Goal: Transaction & Acquisition: Purchase product/service

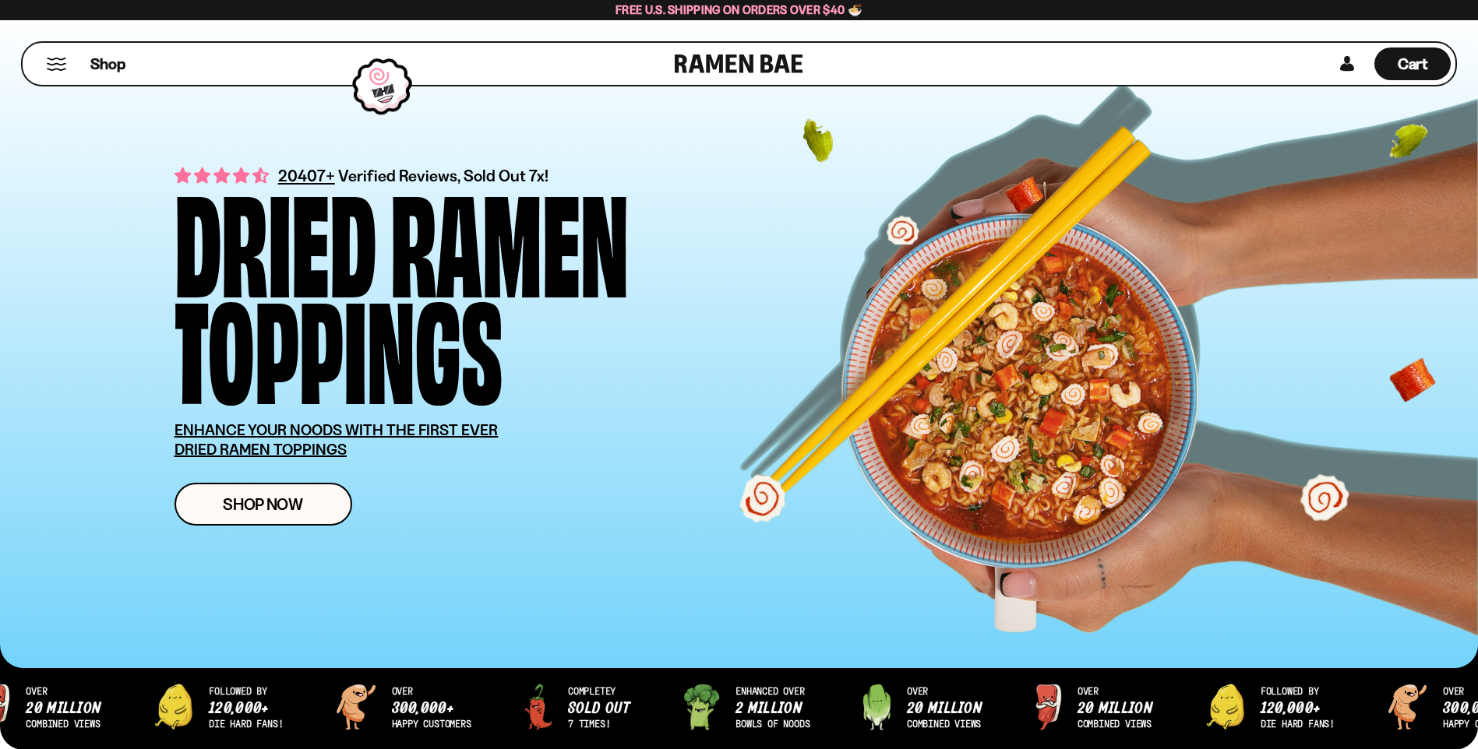
drag, startPoint x: 965, startPoint y: 536, endPoint x: 1021, endPoint y: 356, distance: 188.5
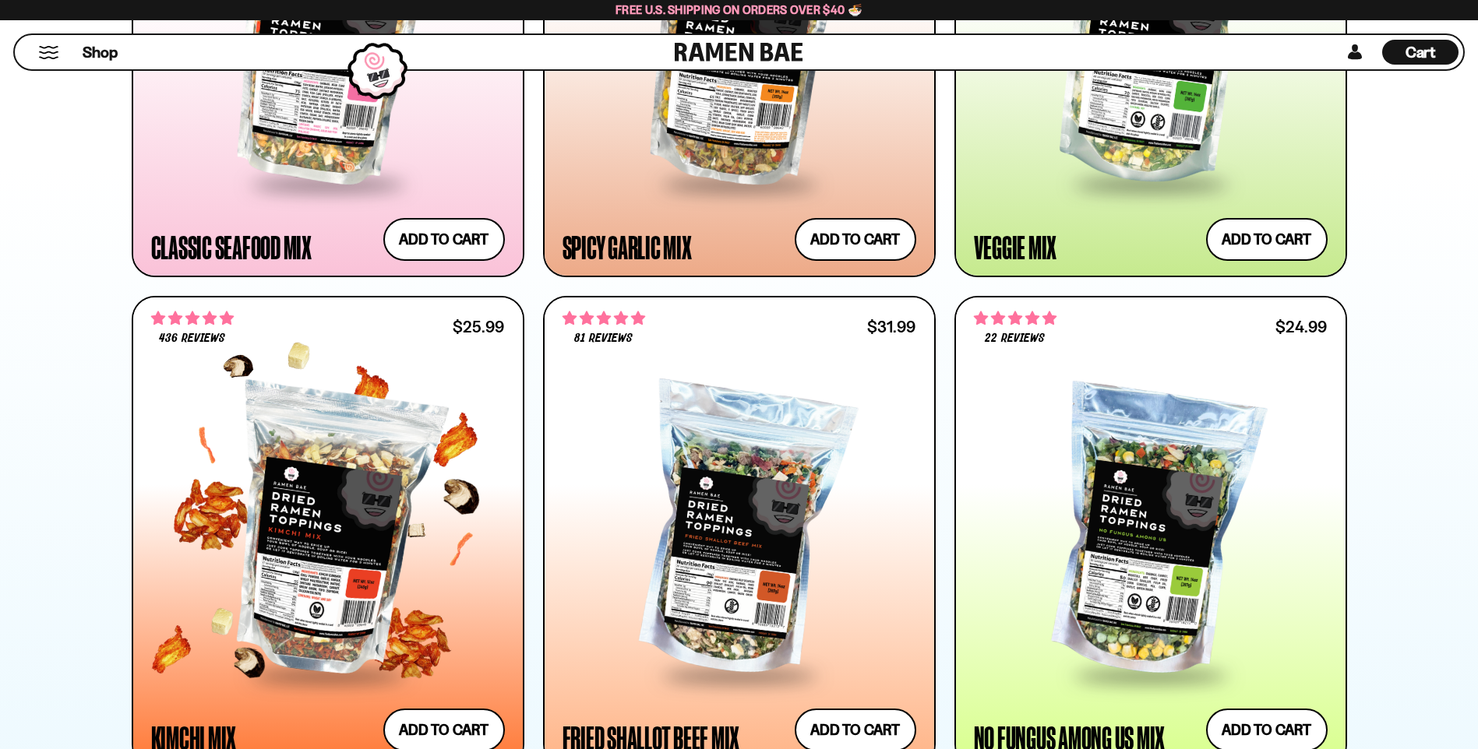
scroll to position [1324, 0]
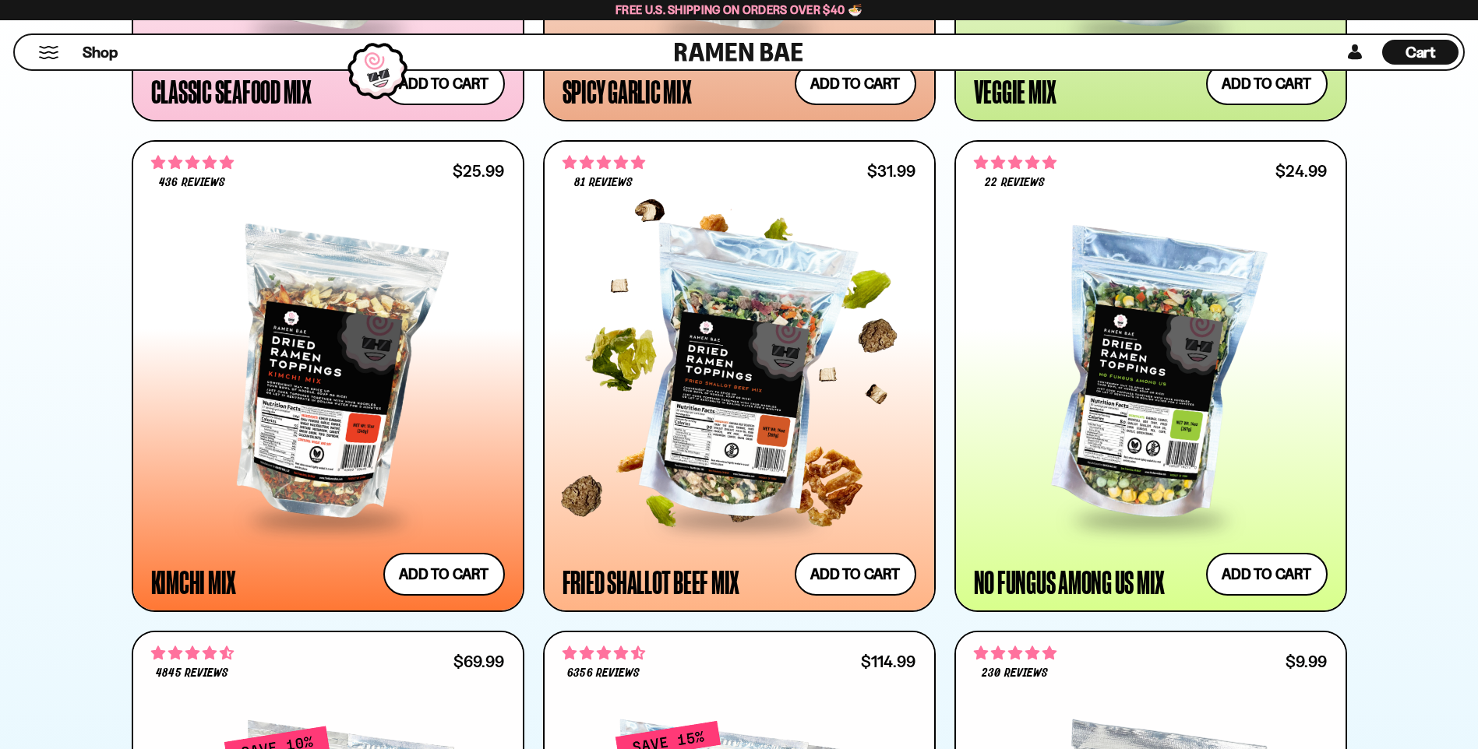
click at [753, 299] on div at bounding box center [739, 376] width 354 height 284
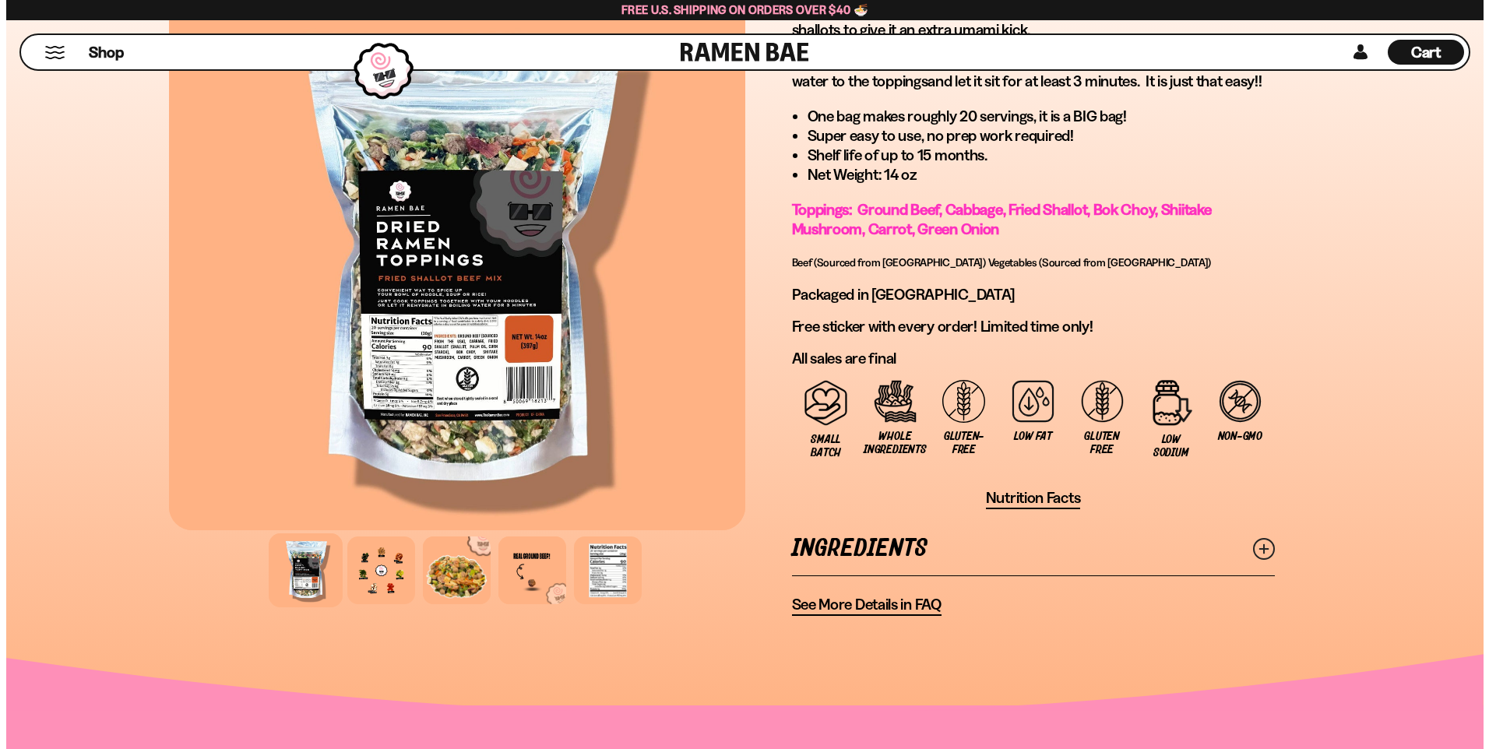
scroll to position [857, 0]
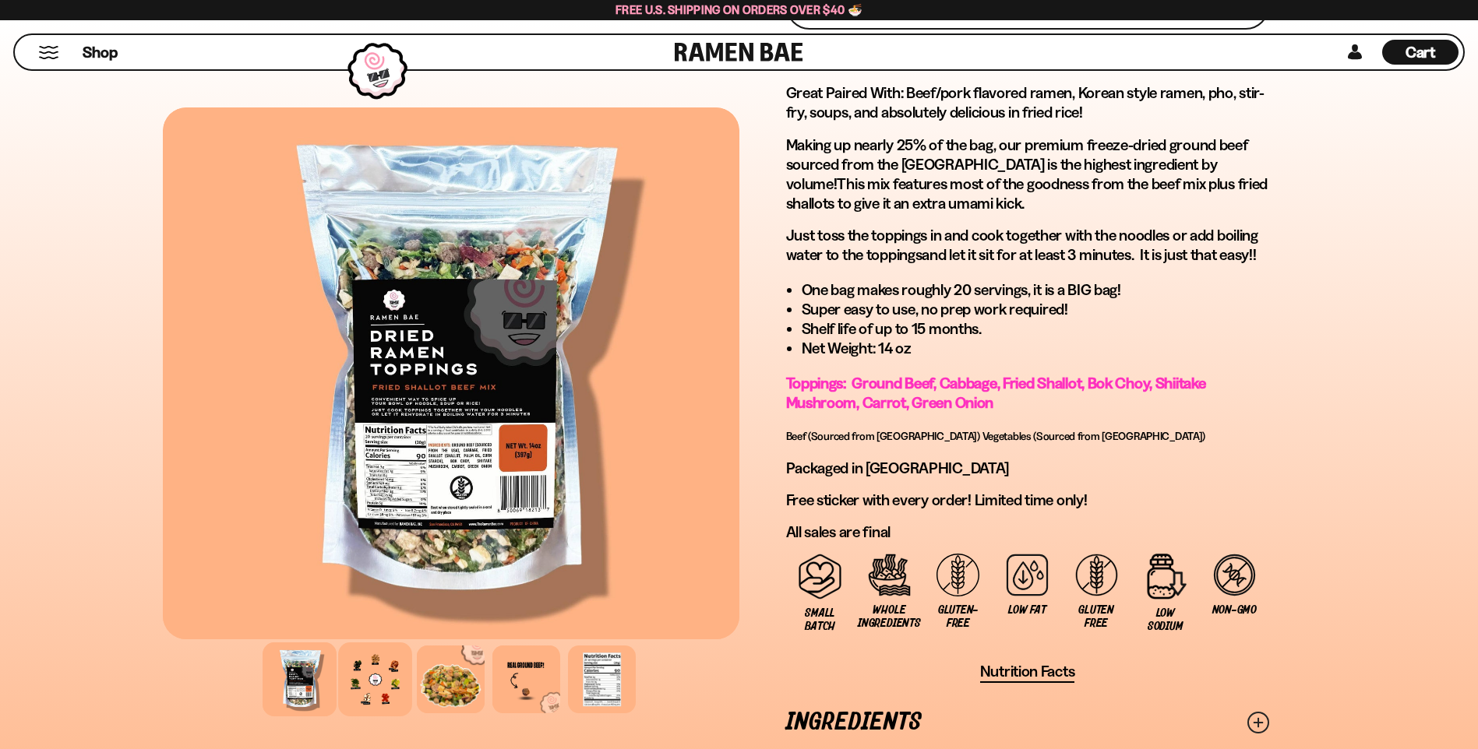
click at [363, 671] on div at bounding box center [375, 680] width 74 height 74
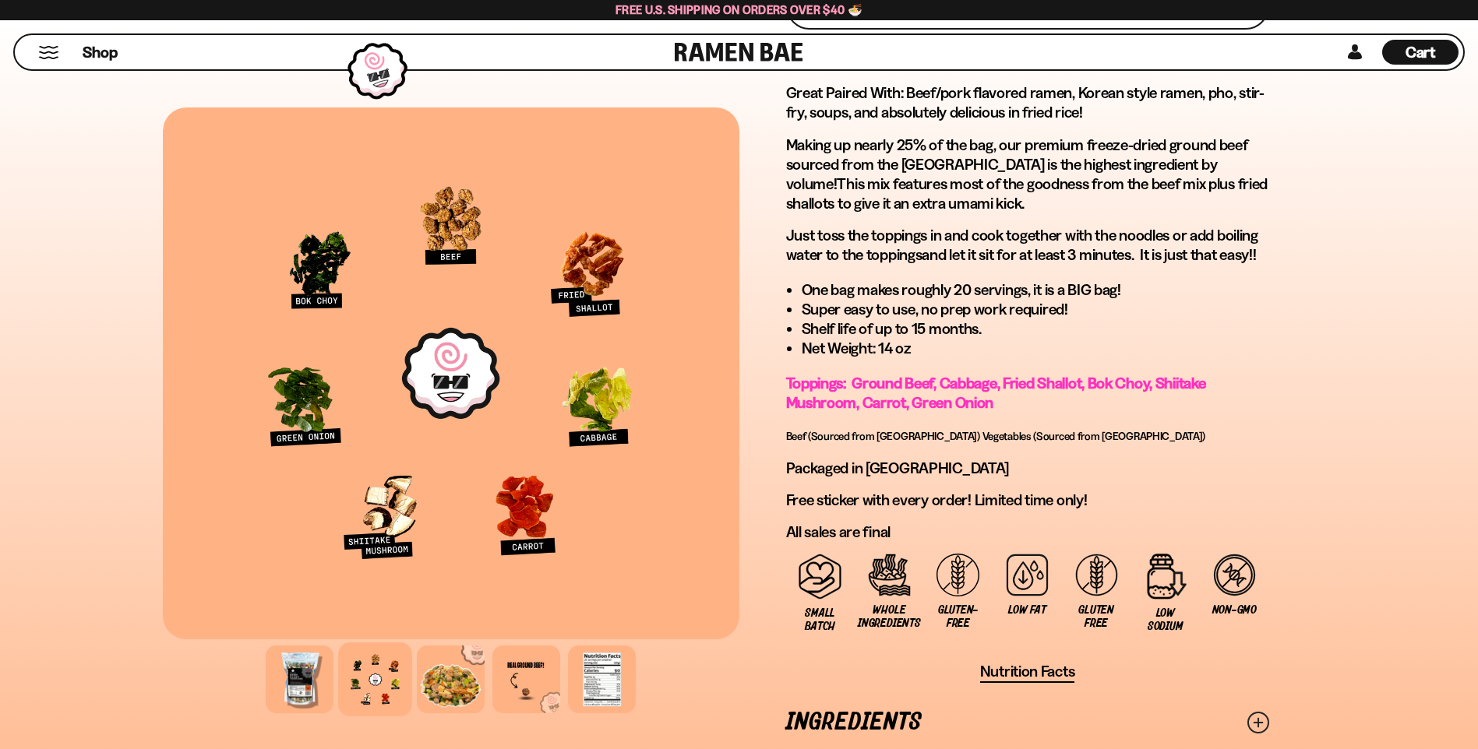
click at [136, 289] on div "FADCB6FD-DFAB-4417-9F21-029242090B77 FADCB6FD-DFAB-4417-9F21-029242090B77 81 re…" at bounding box center [739, 29] width 1246 height 1521
click at [49, 46] on button "Mobile Menu Trigger" at bounding box center [48, 52] width 21 height 13
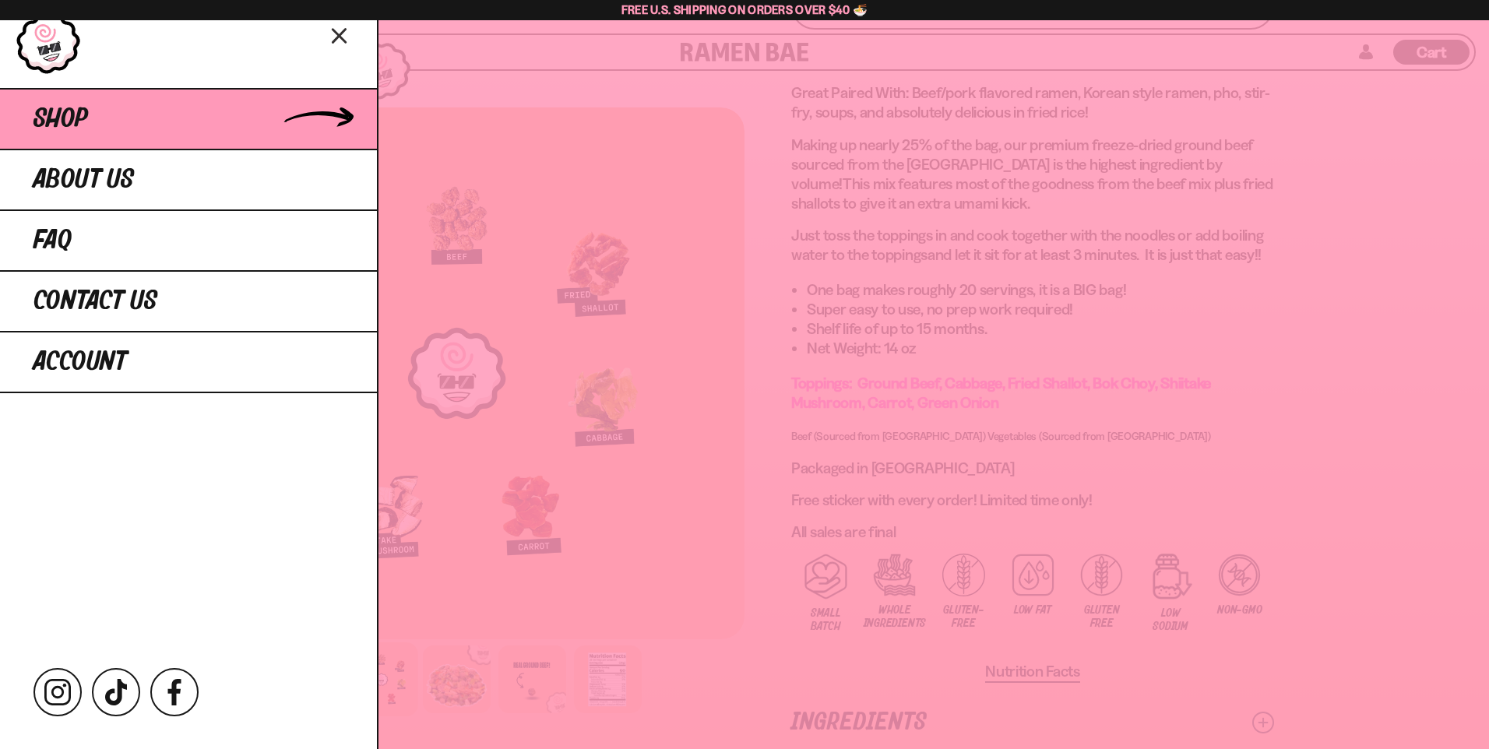
click at [323, 105] on link "Shop" at bounding box center [188, 118] width 377 height 61
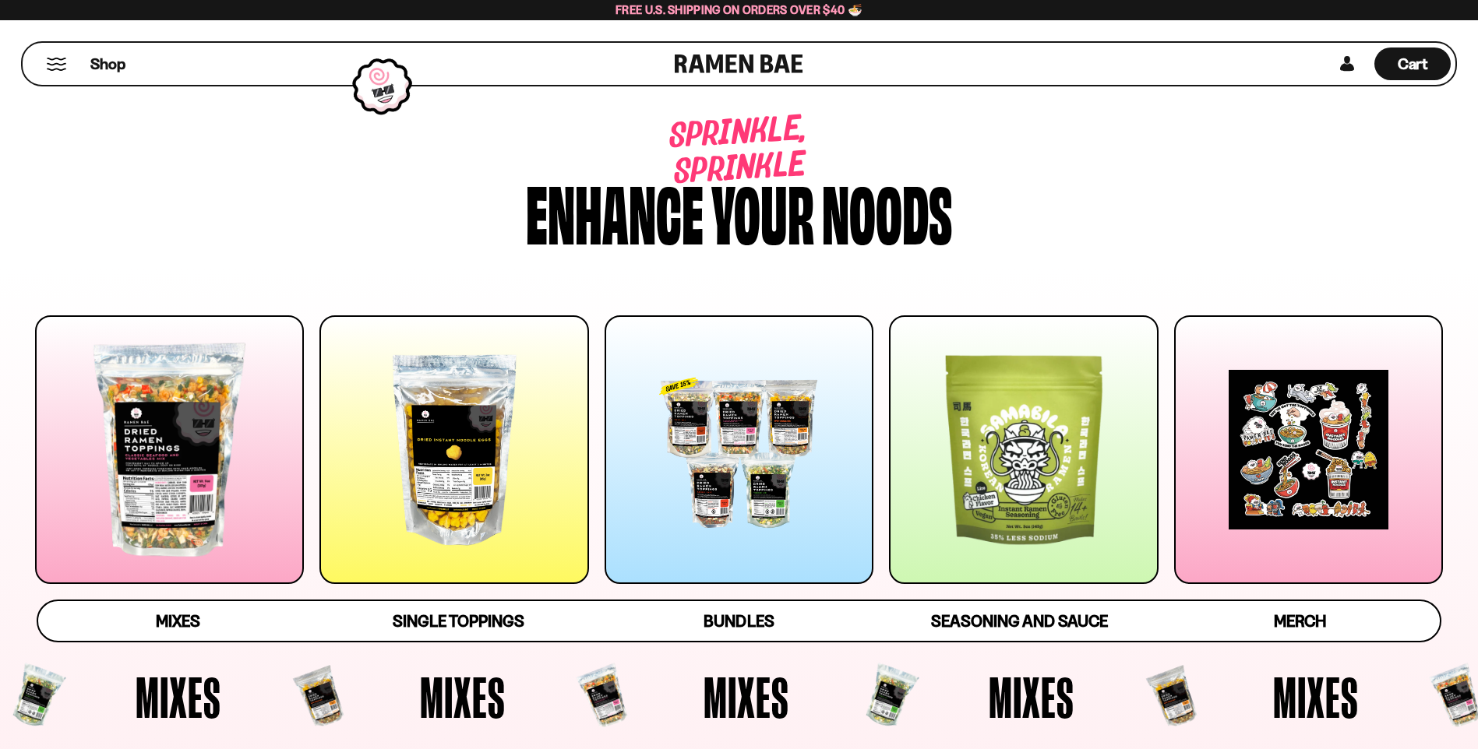
click at [180, 464] on div at bounding box center [169, 449] width 269 height 269
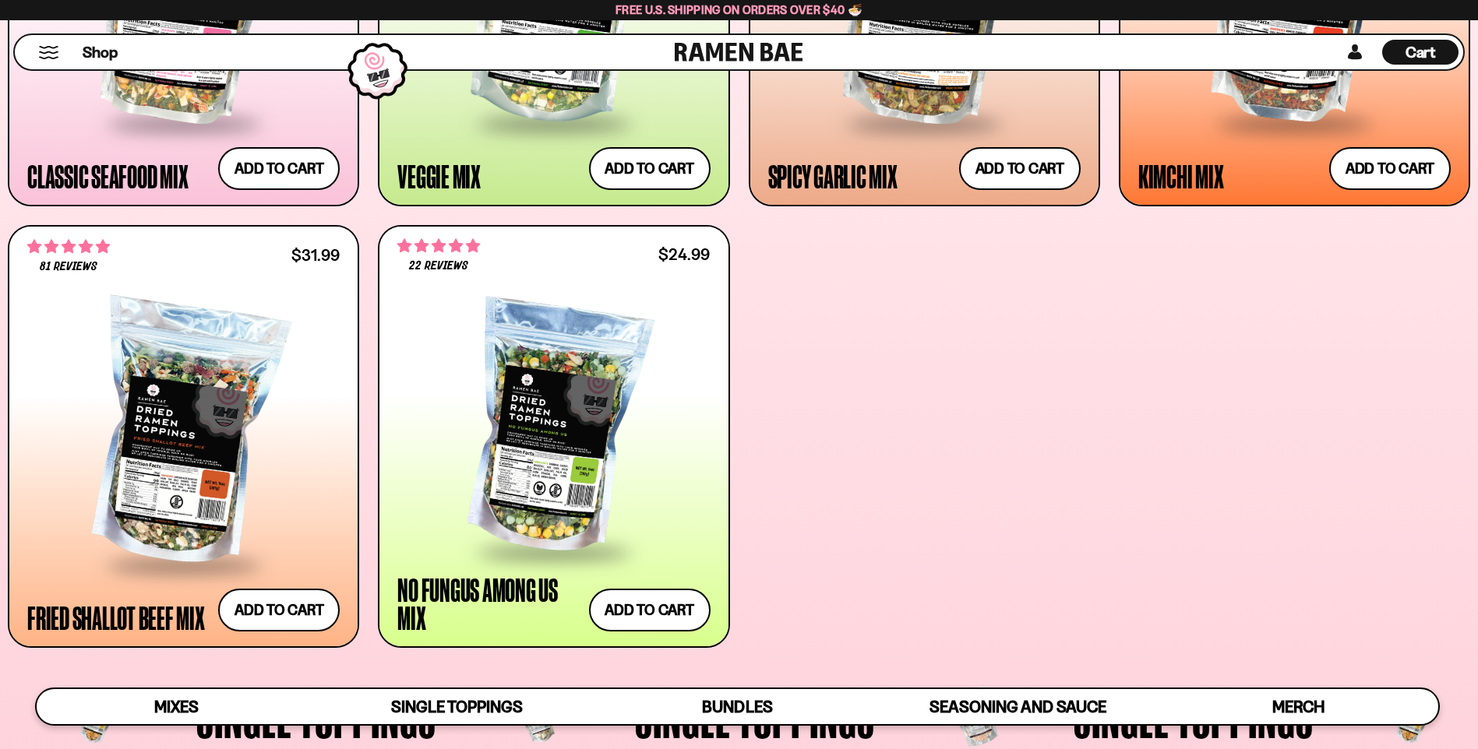
scroll to position [974, 0]
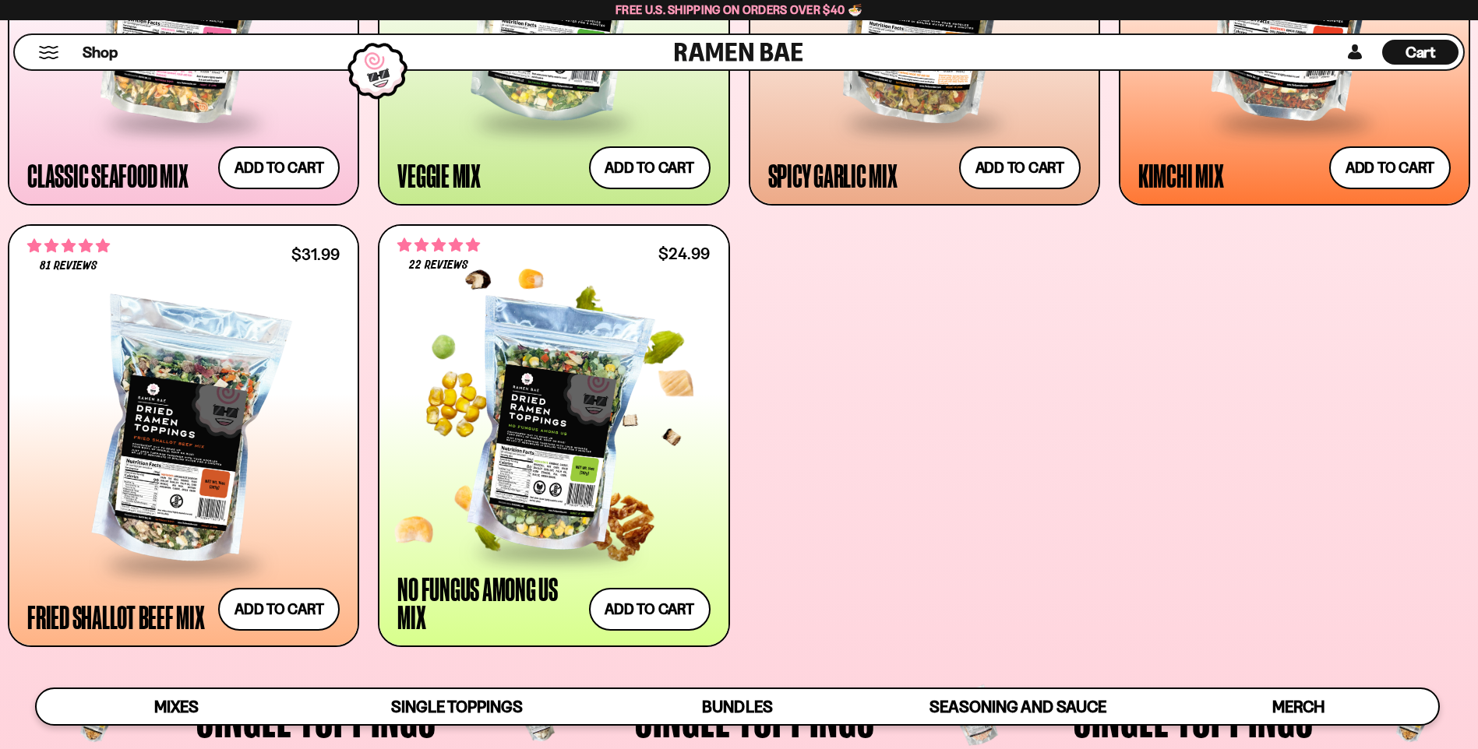
click at [554, 382] on div at bounding box center [553, 426] width 312 height 247
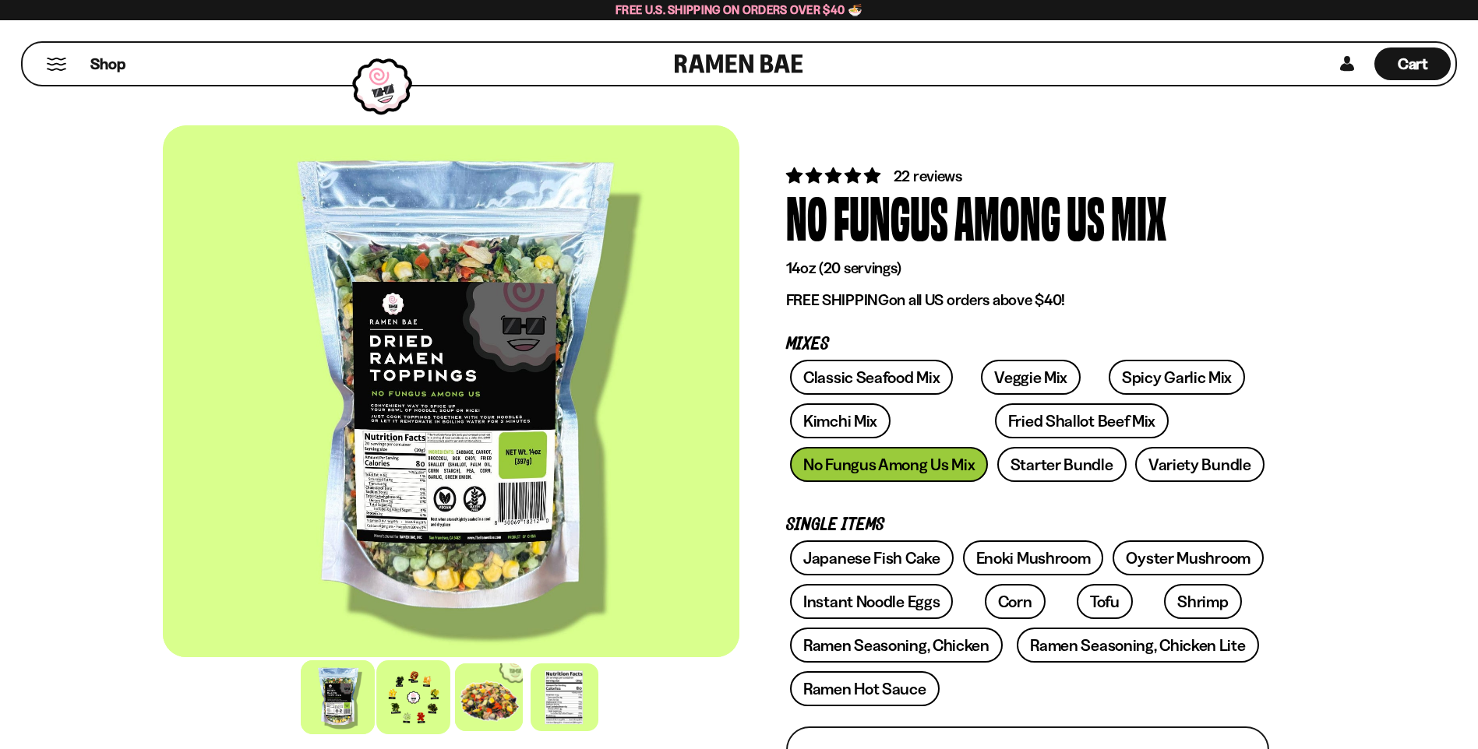
click at [393, 685] on div at bounding box center [413, 697] width 74 height 74
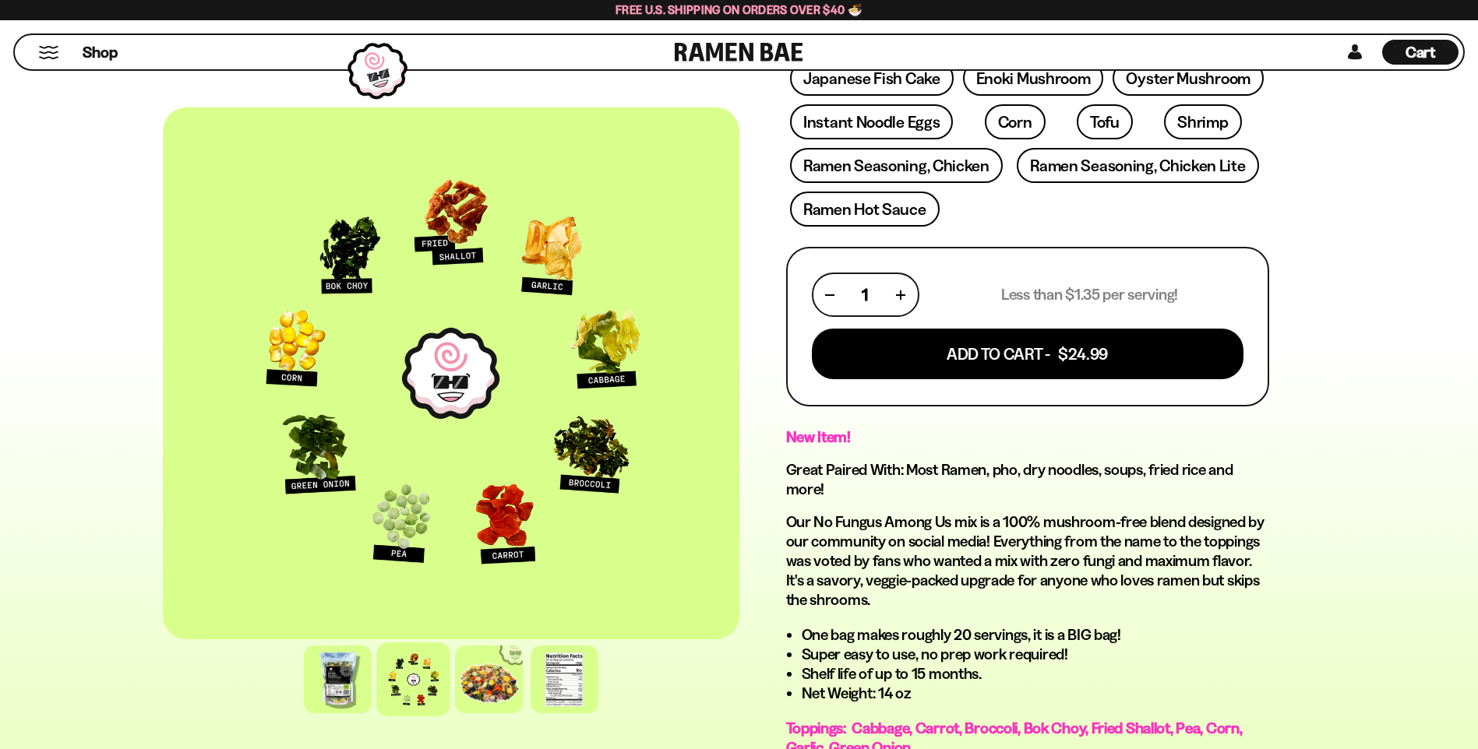
scroll to position [623, 0]
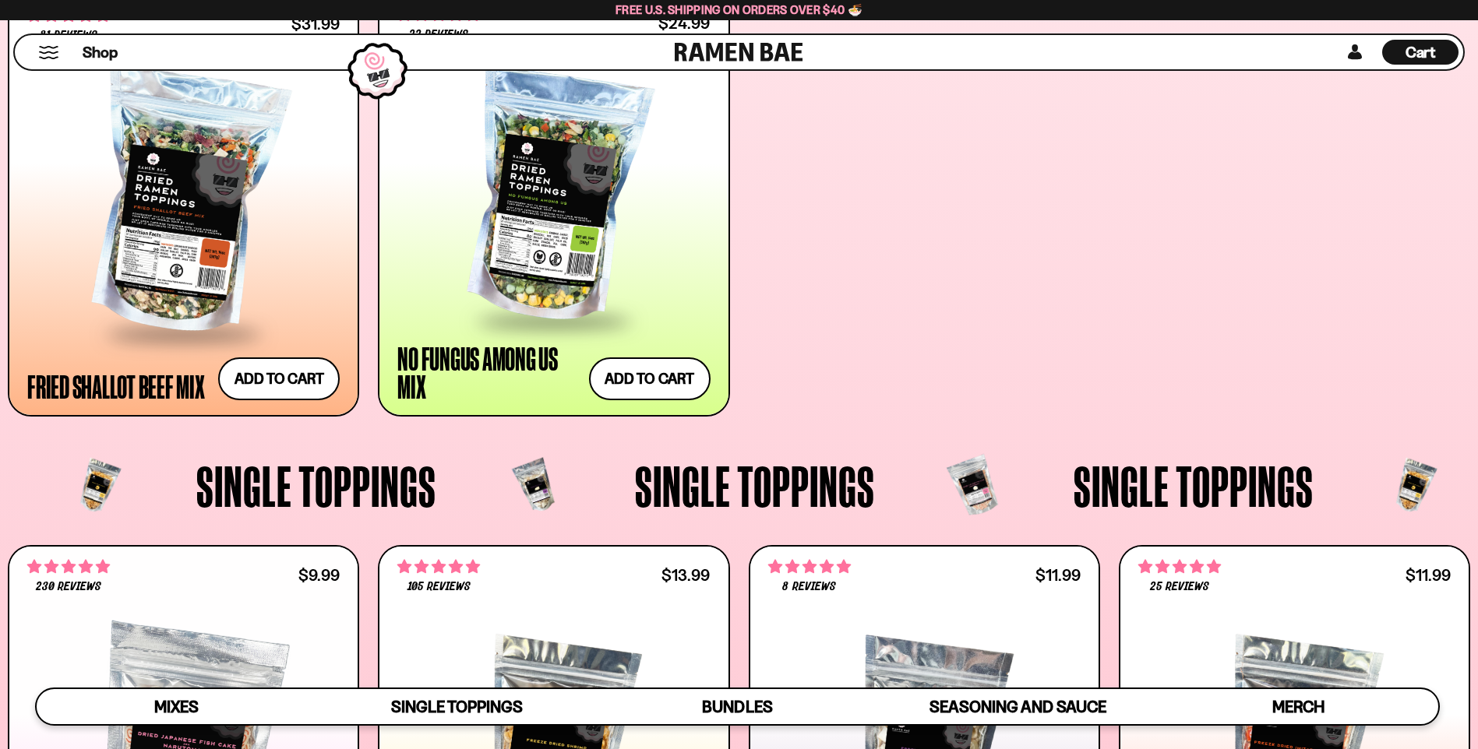
scroll to position [1207, 0]
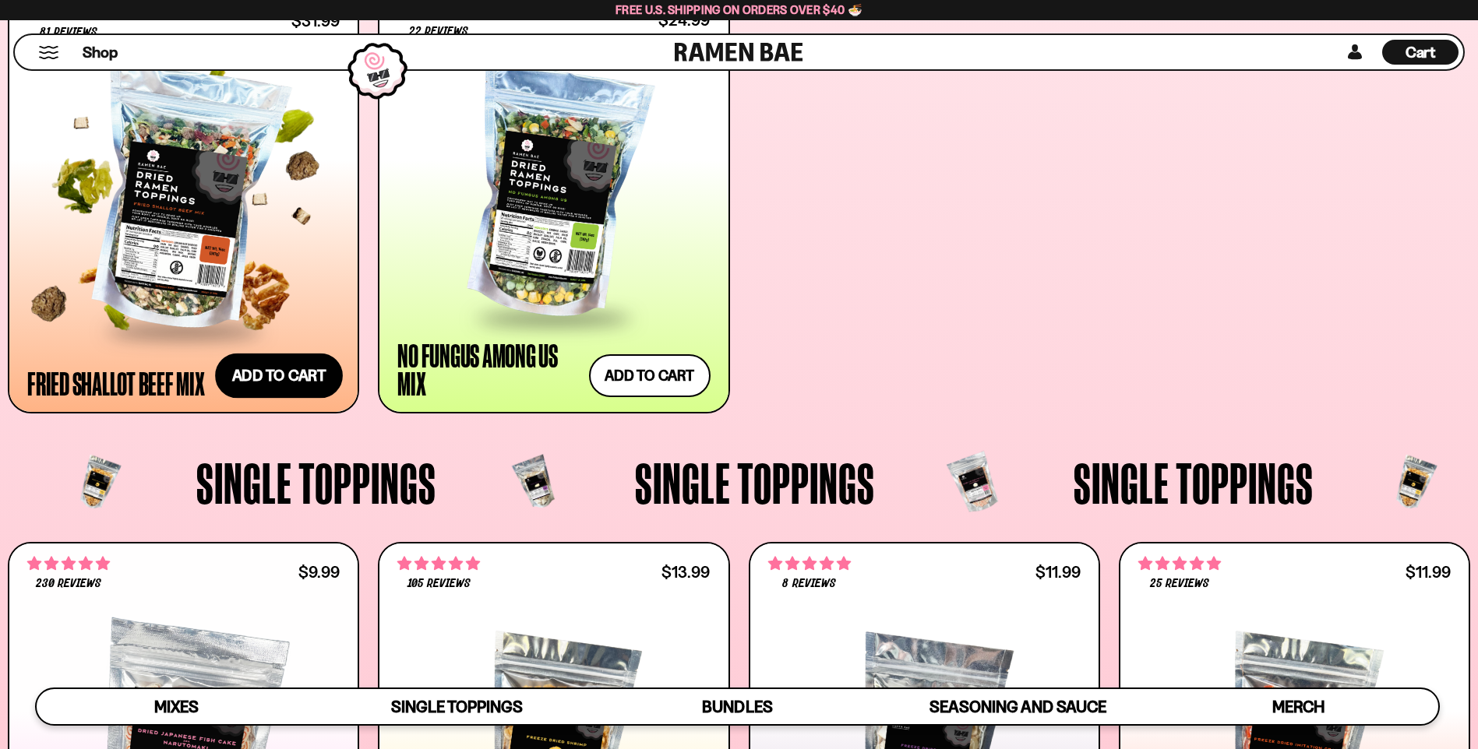
click at [266, 371] on button "Add to cart Add ― Regular price $31.99 Regular price Sale price $31.99 Unit pri…" at bounding box center [279, 375] width 128 height 45
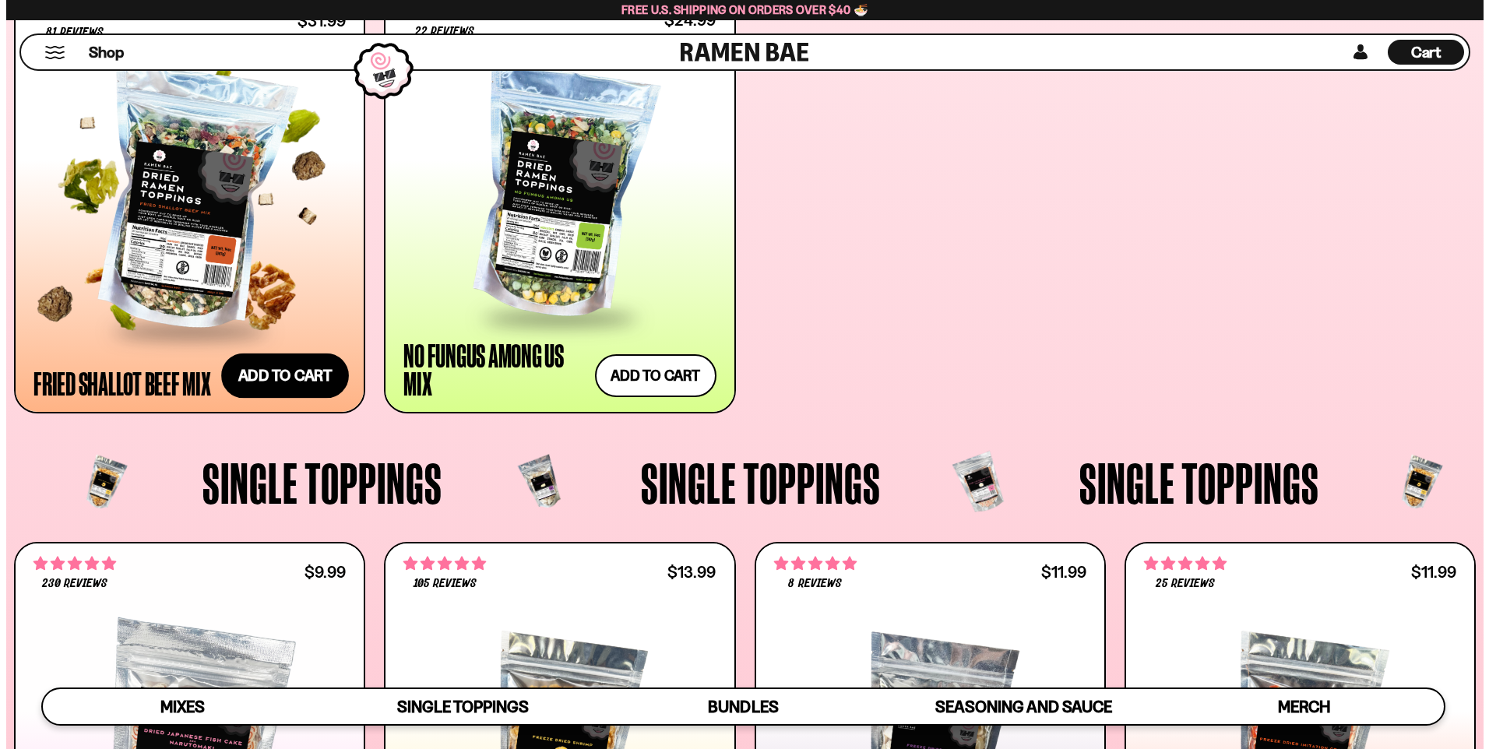
scroll to position [1213, 0]
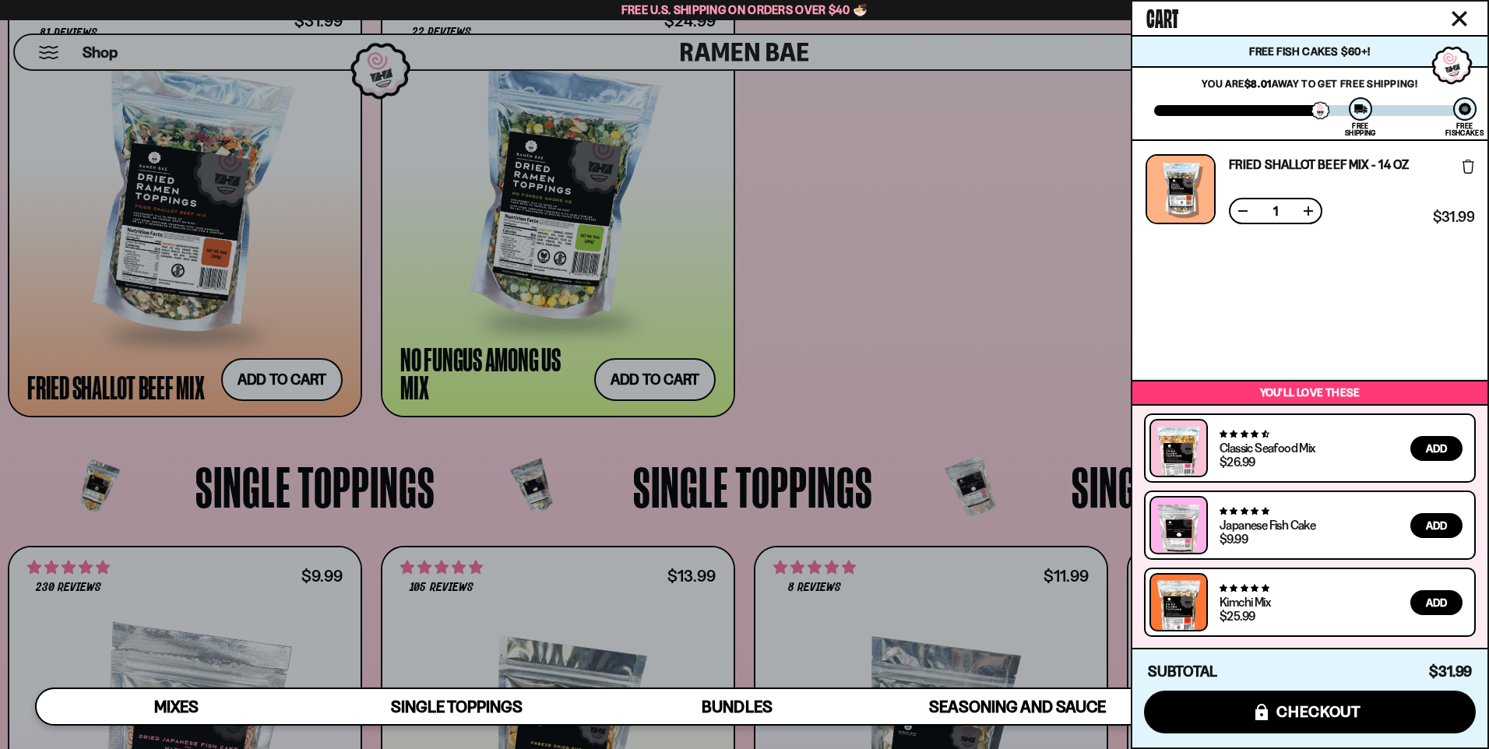
click at [930, 308] on div at bounding box center [744, 374] width 1489 height 749
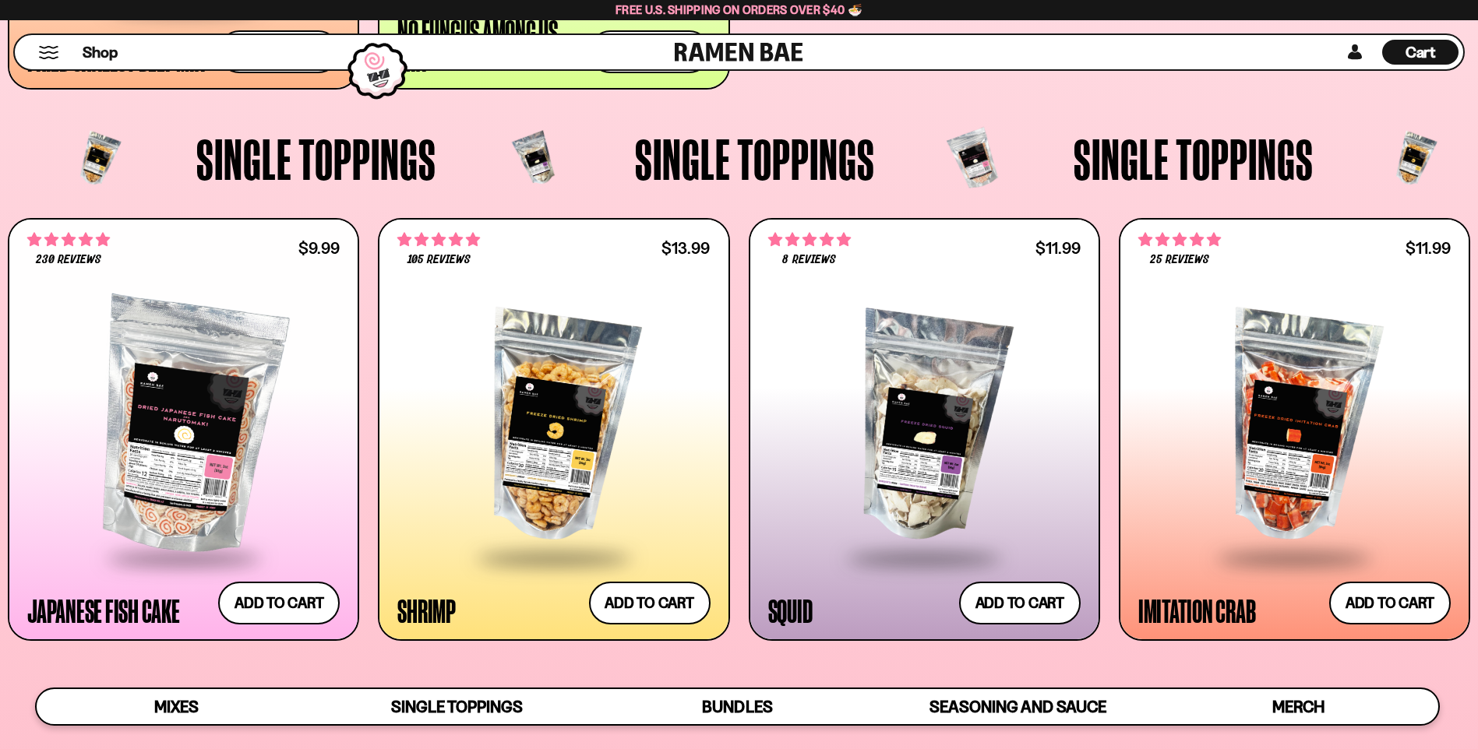
scroll to position [1830, 0]
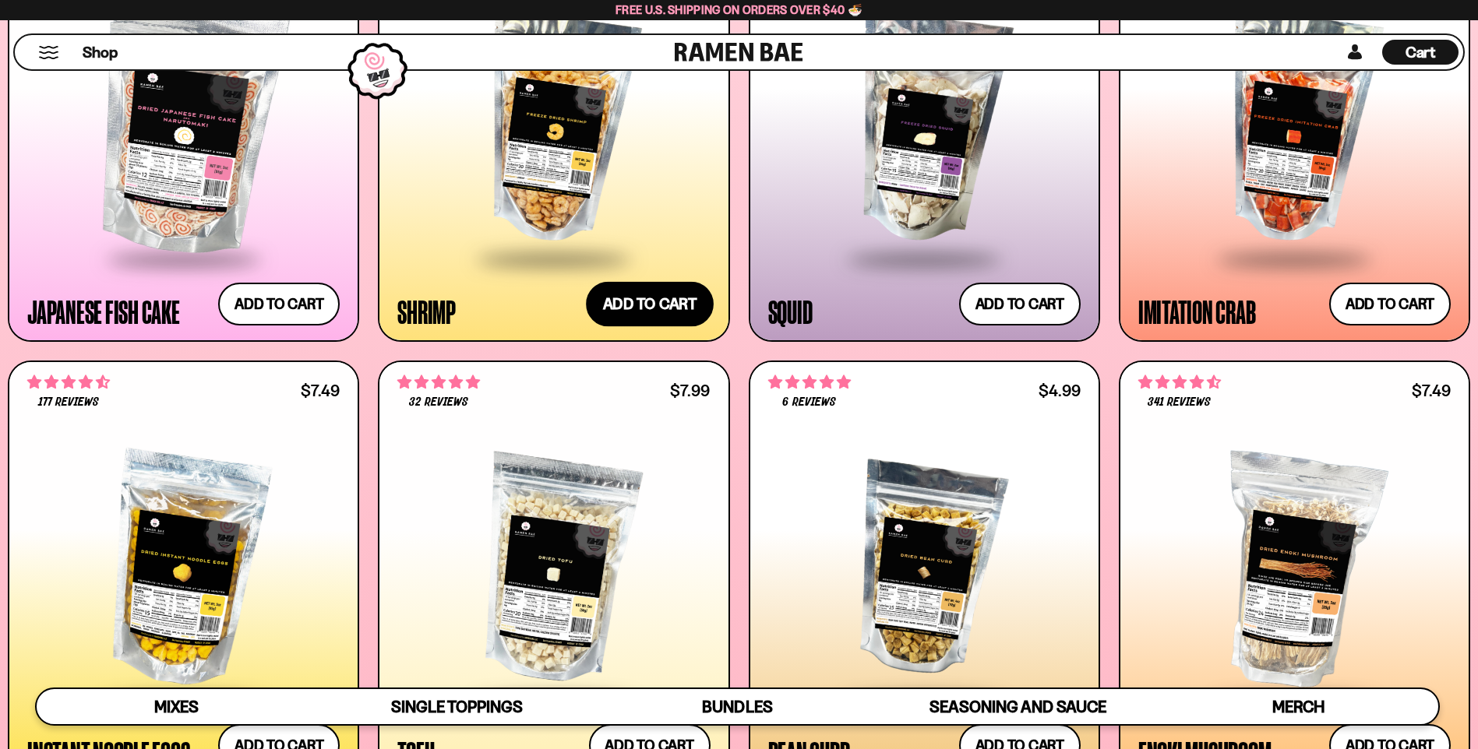
click at [657, 300] on button "Add to cart Add ― Regular price $13.99 Regular price Sale price $13.99 Unit pri…" at bounding box center [650, 303] width 128 height 45
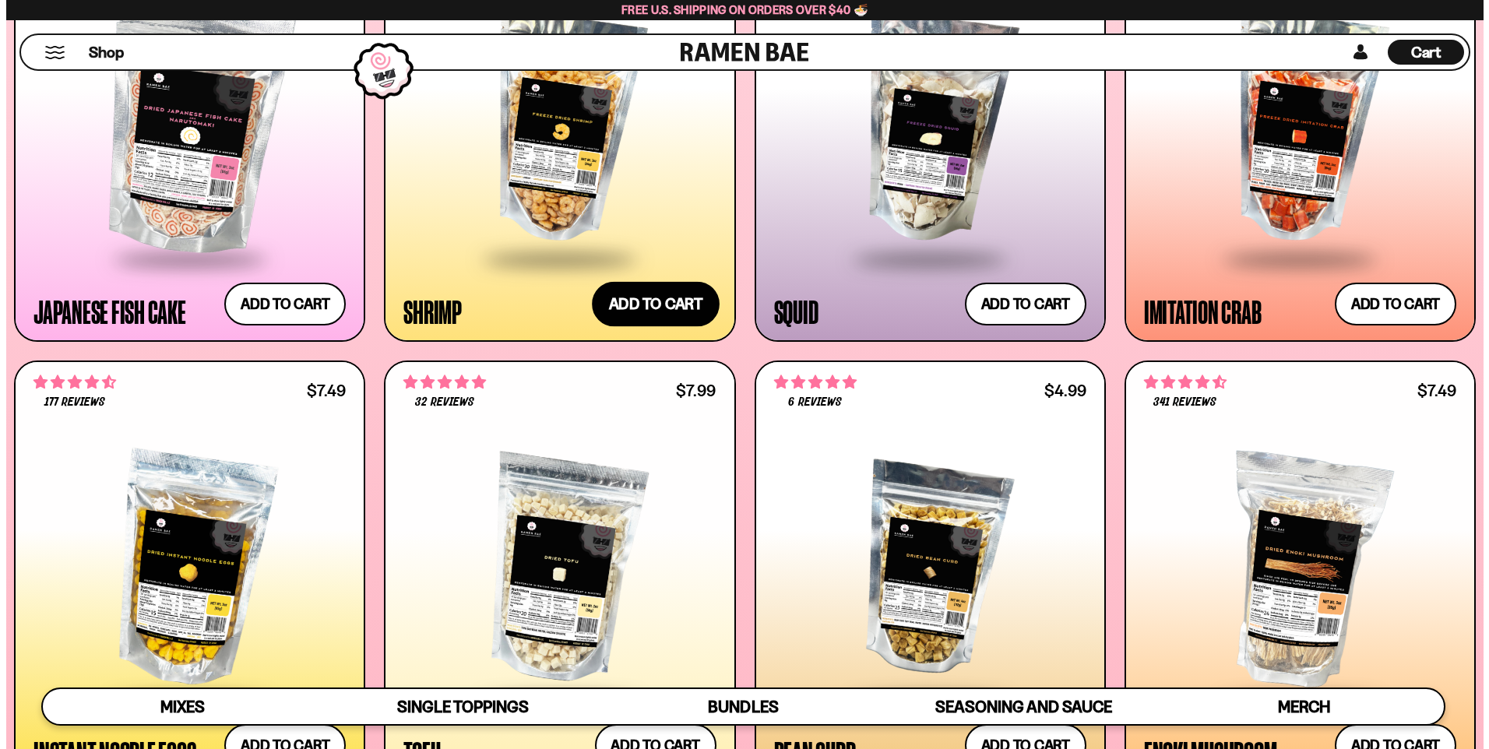
scroll to position [1840, 0]
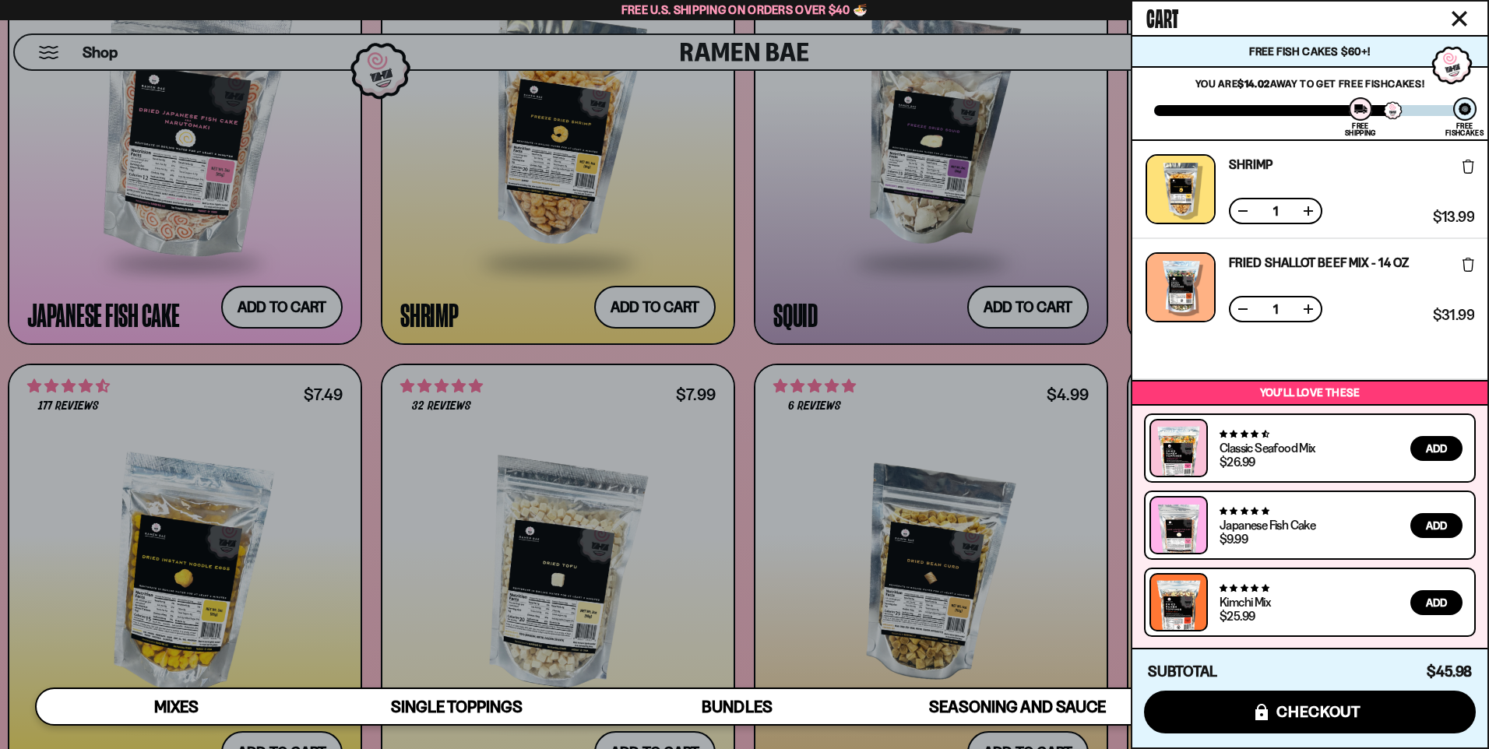
click at [872, 280] on div at bounding box center [744, 374] width 1489 height 749
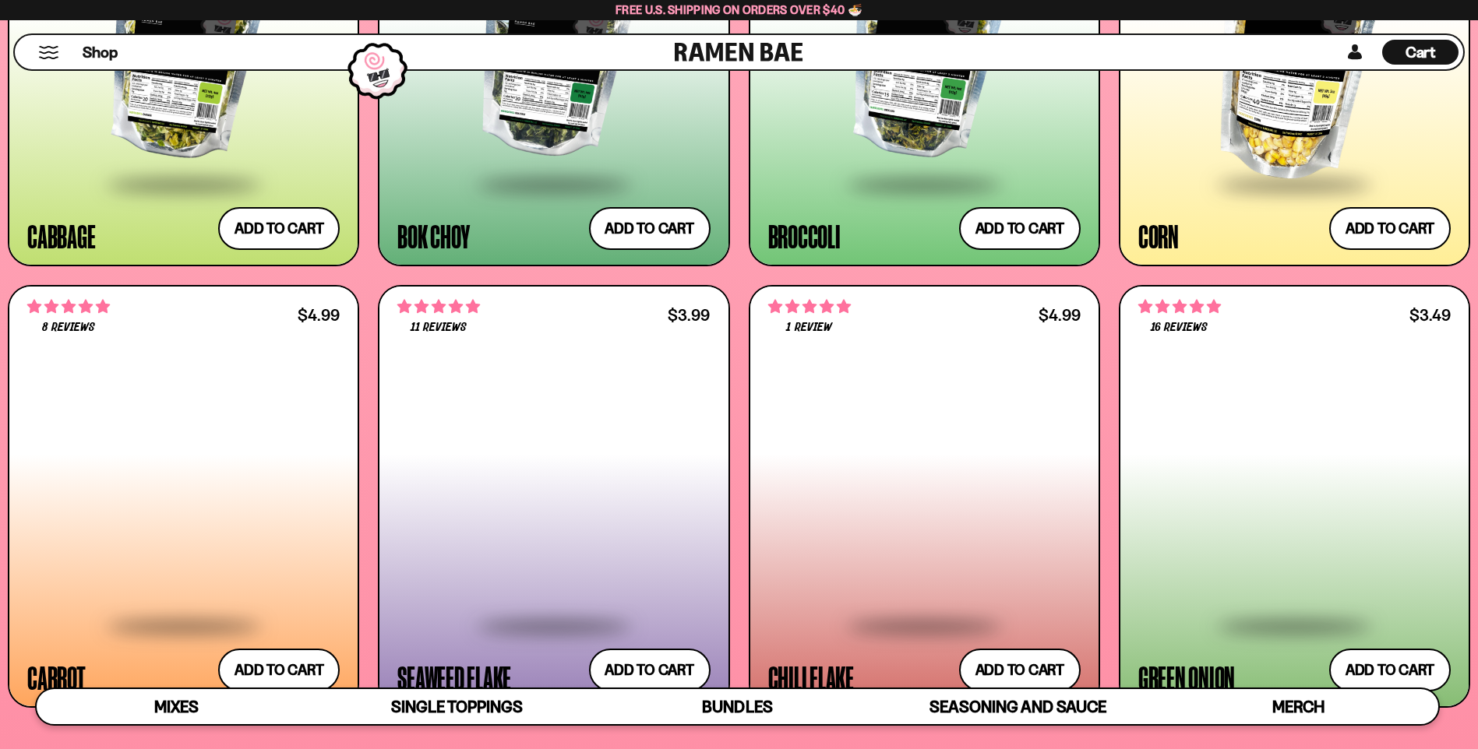
scroll to position [3232, 0]
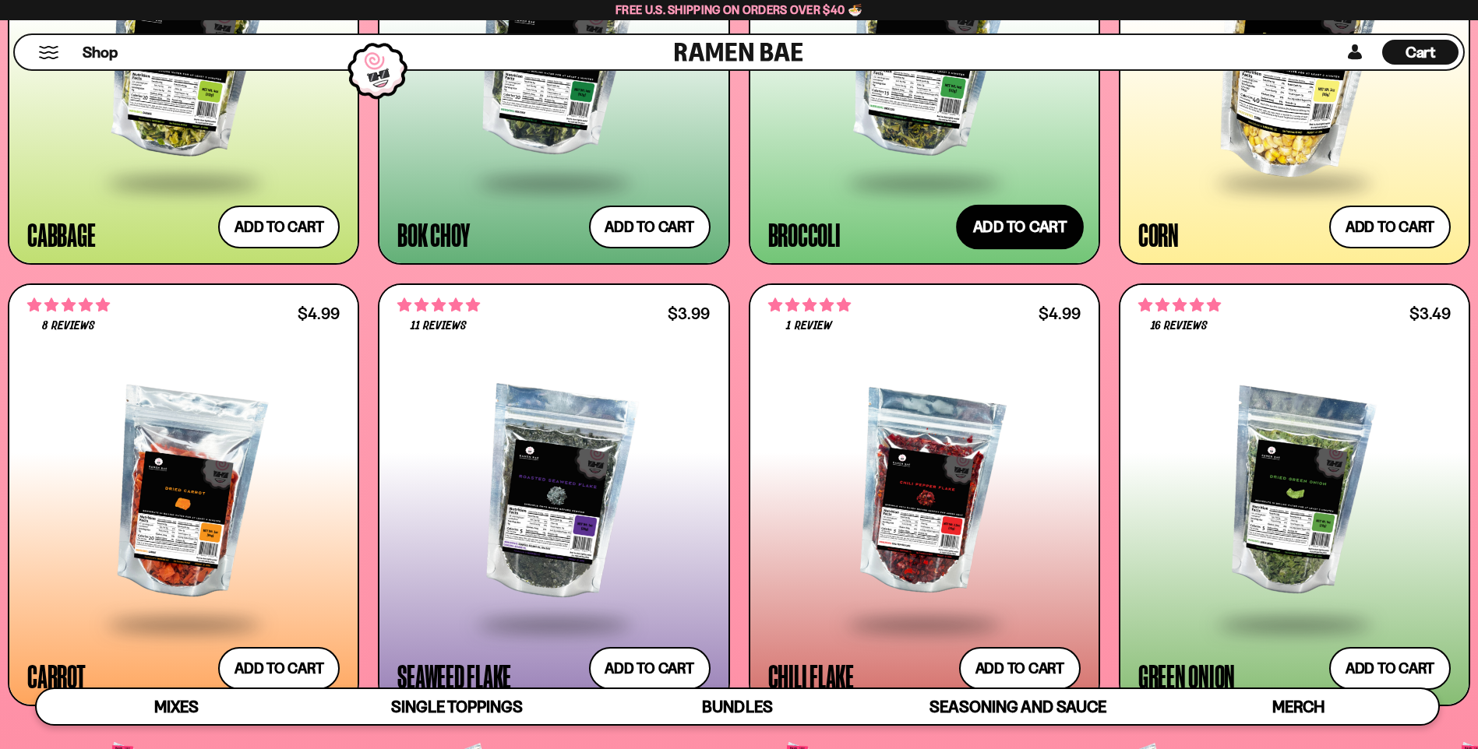
click at [1029, 214] on button "Add to cart Add ― Regular price $5.49 Regular price Sale price $5.49 Unit price…" at bounding box center [1020, 227] width 128 height 45
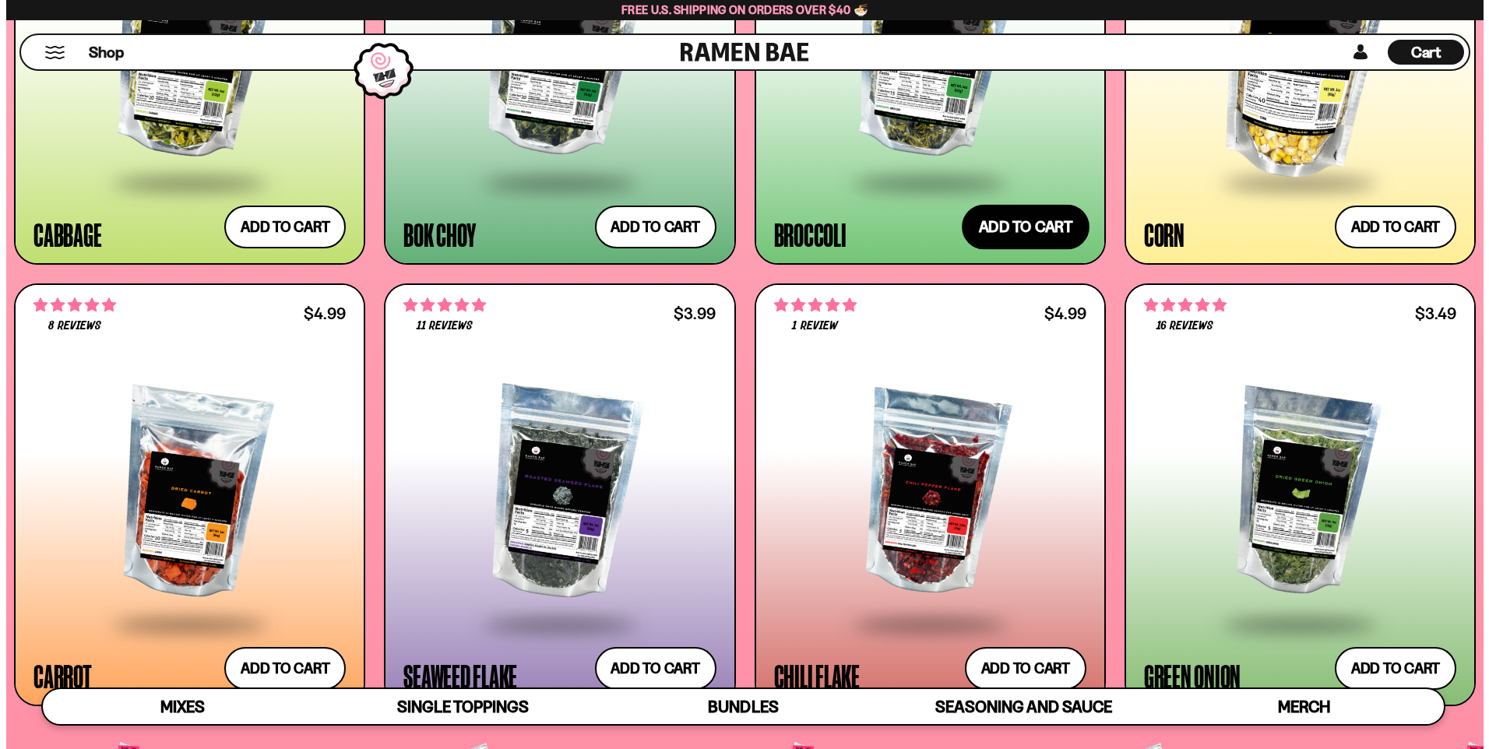
scroll to position [3253, 0]
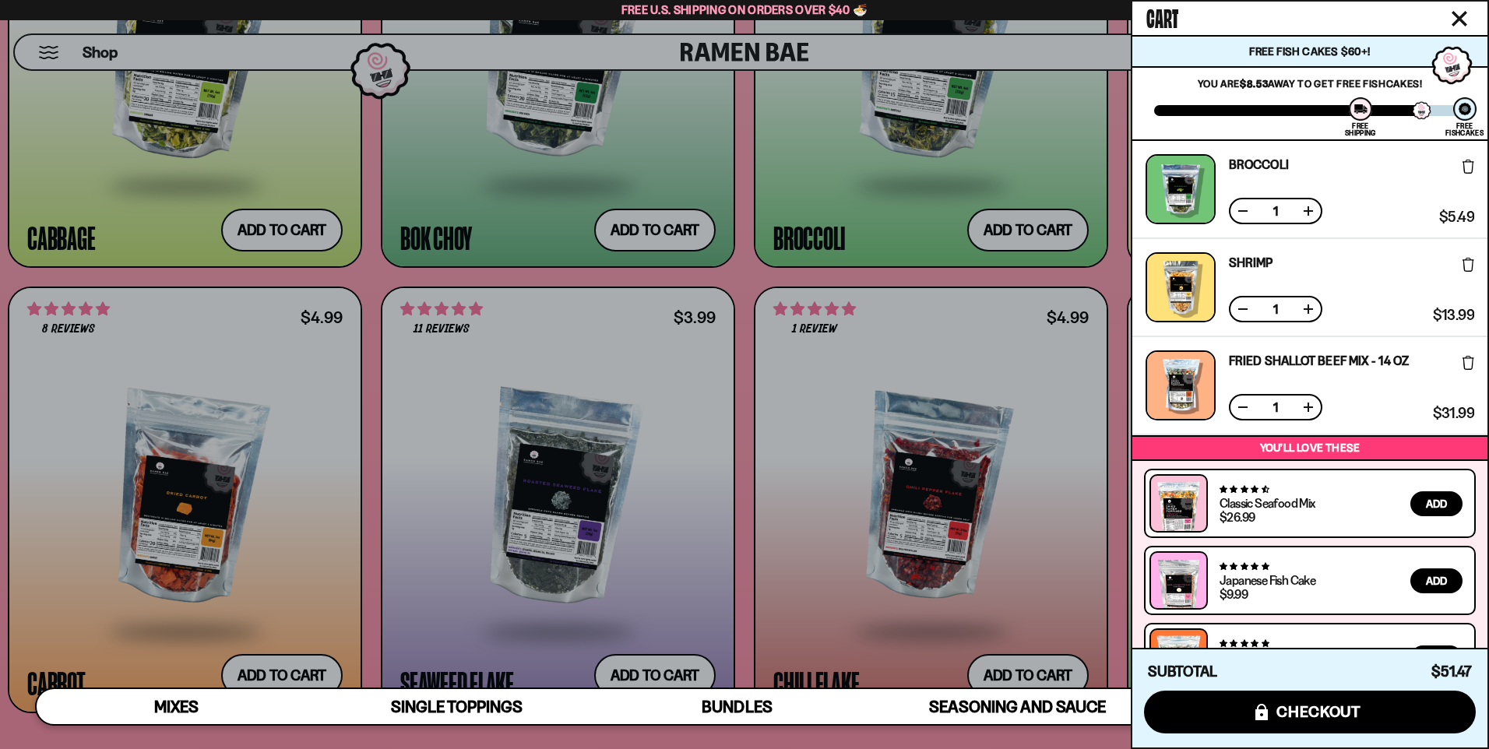
click at [1062, 284] on div at bounding box center [744, 374] width 1489 height 749
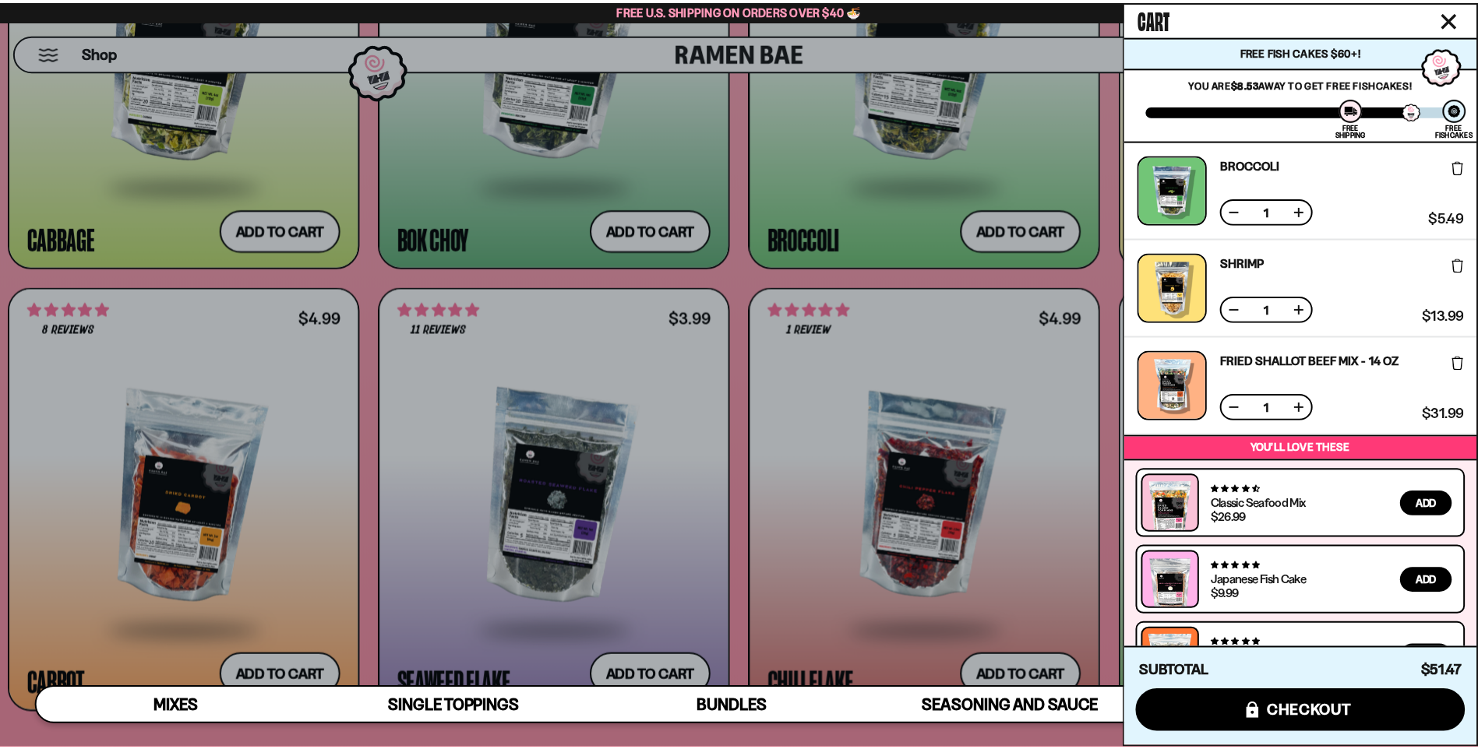
scroll to position [3232, 0]
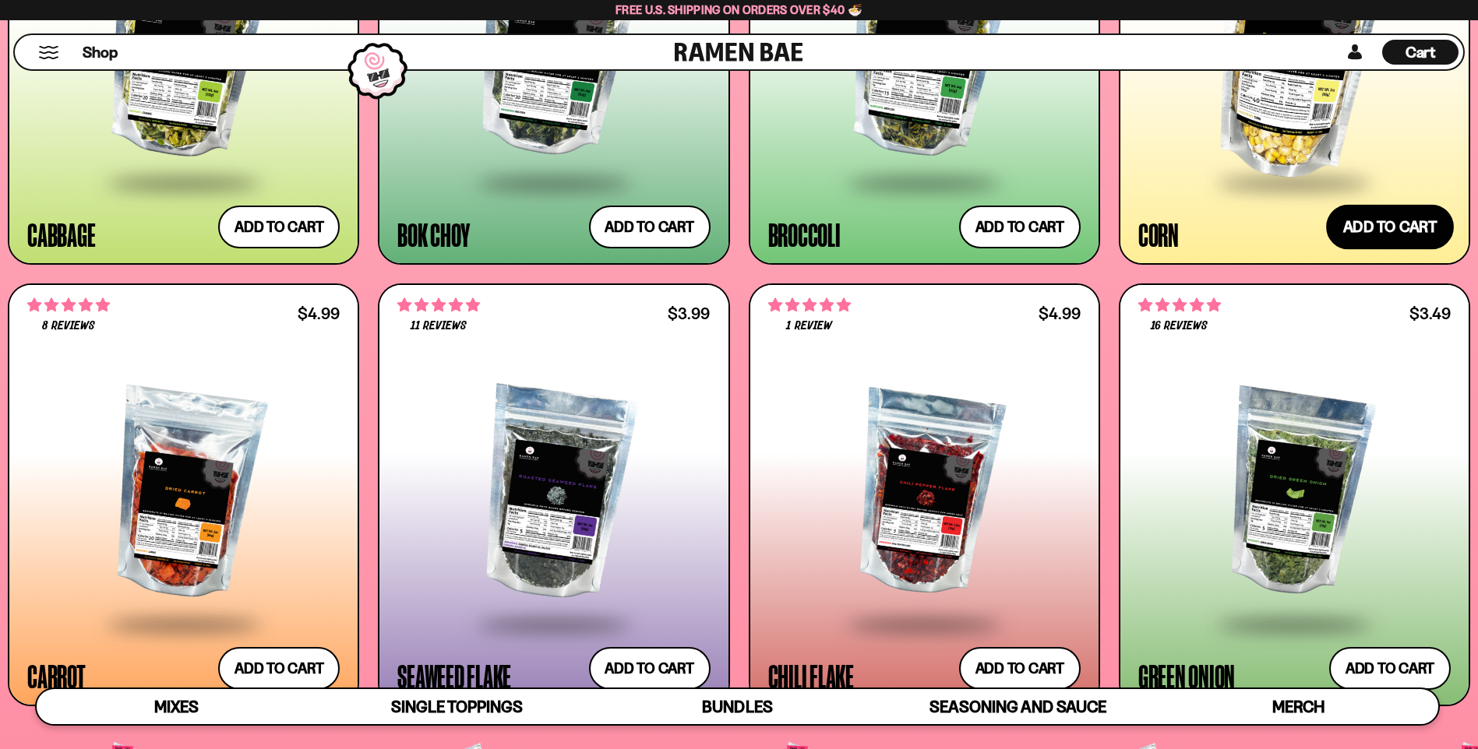
click at [1408, 224] on button "Add to cart Add ― Regular price $7.49 Regular price Sale price $7.49 Unit price…" at bounding box center [1390, 227] width 128 height 45
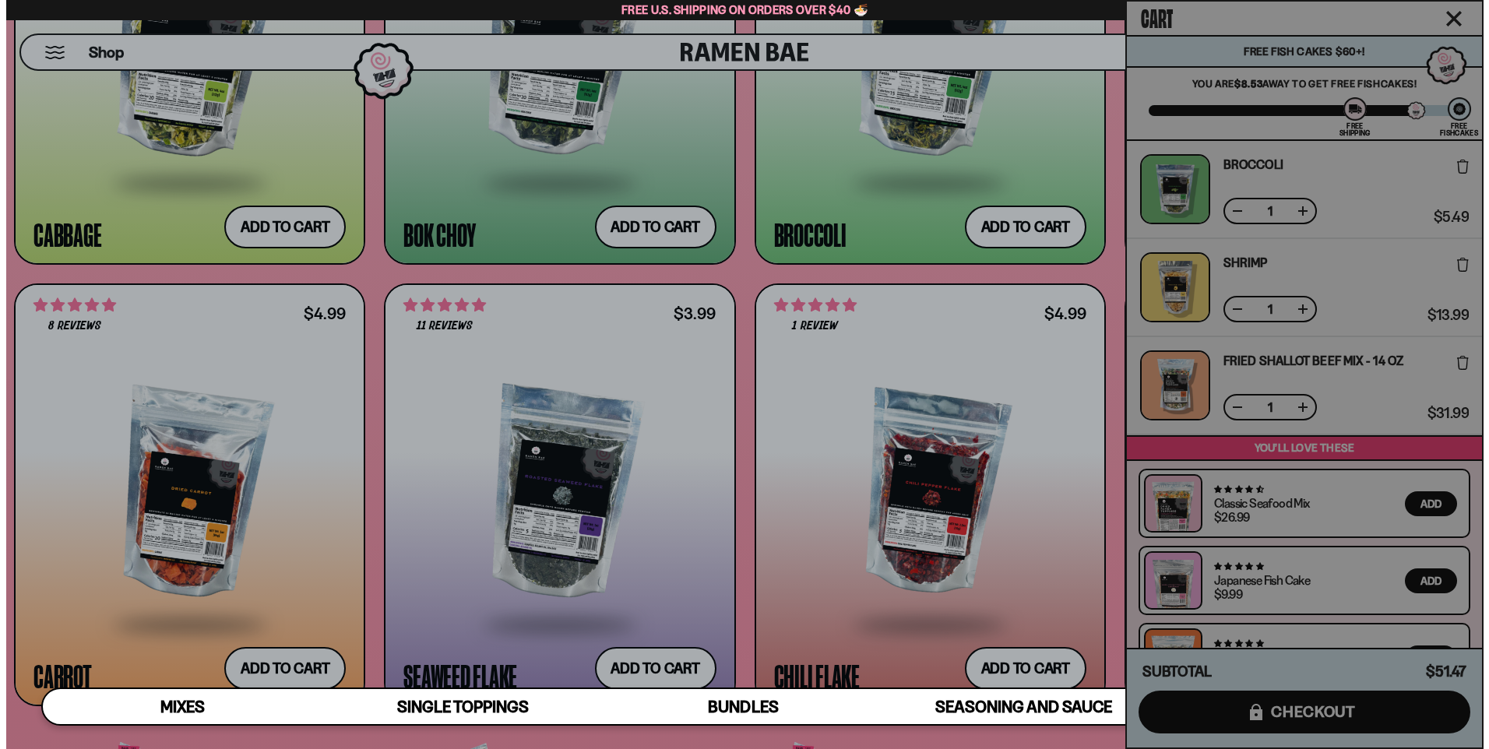
scroll to position [3253, 0]
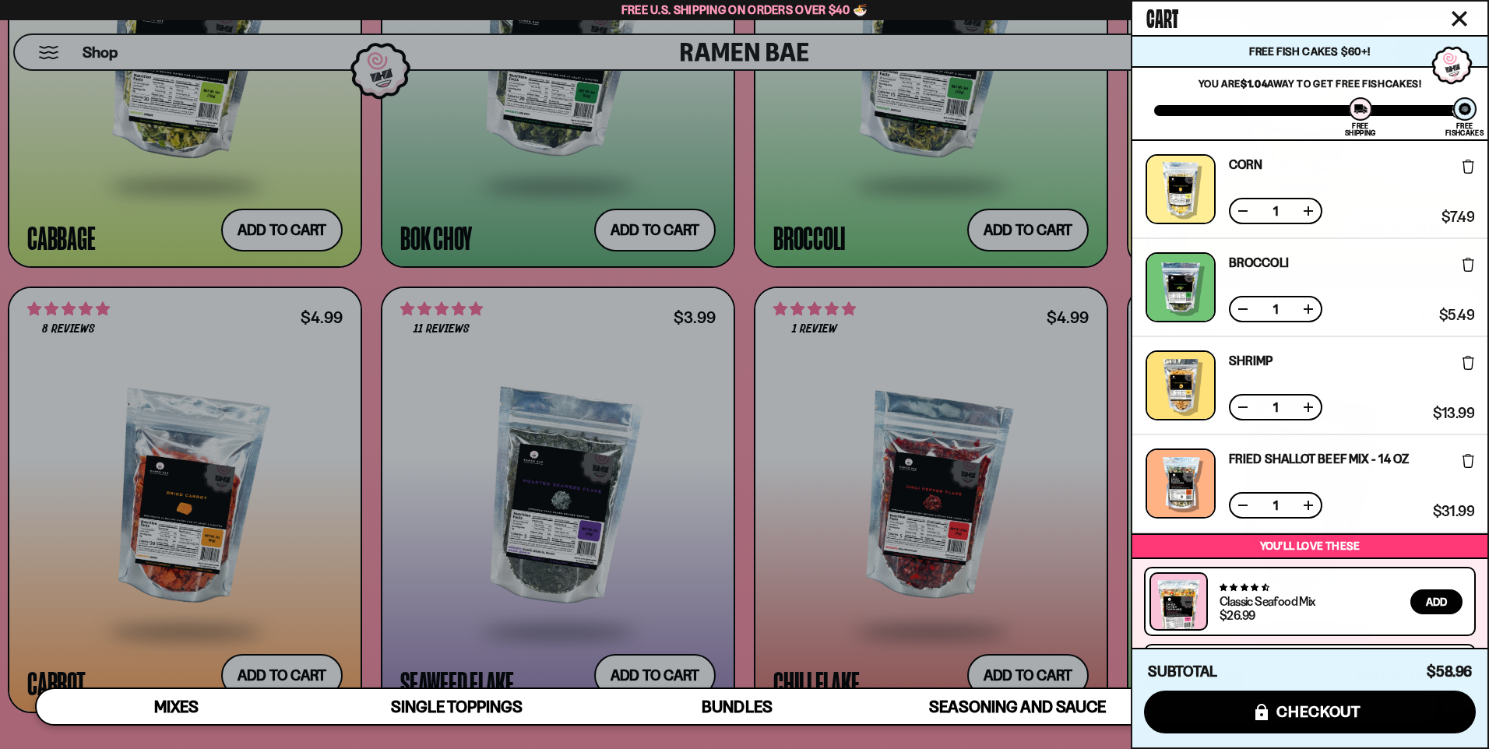
click at [991, 274] on div at bounding box center [744, 374] width 1489 height 749
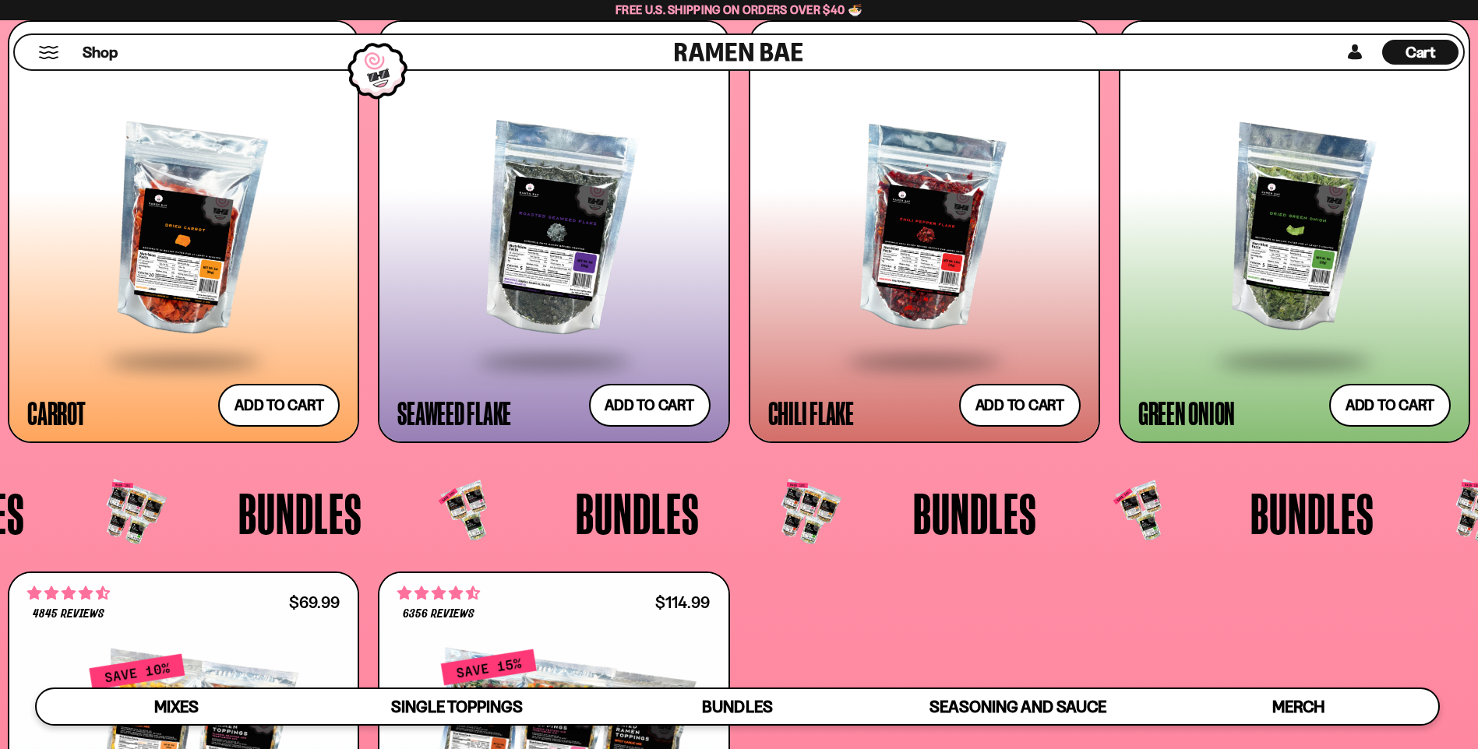
scroll to position [3232, 0]
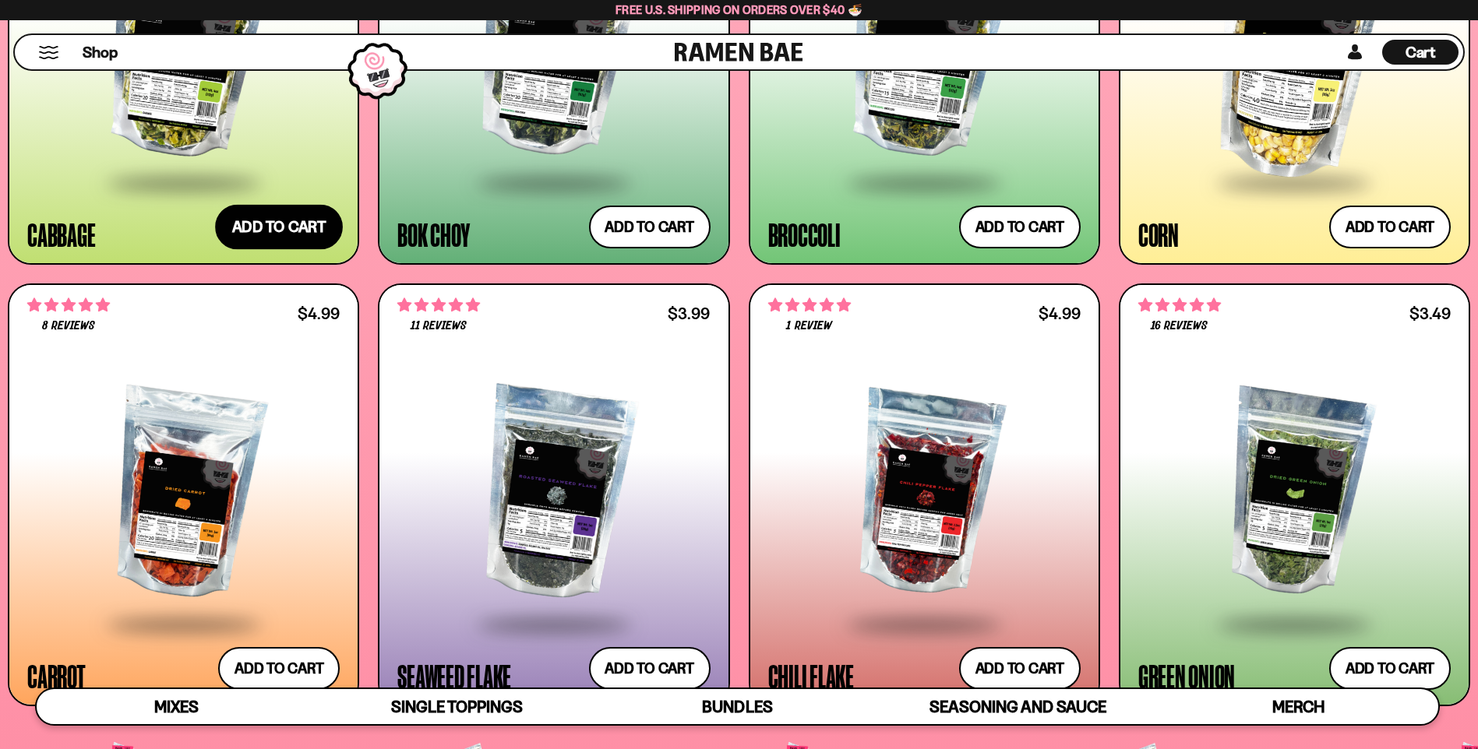
click at [286, 225] on button "Add to cart Add ― Regular price $5.49 Regular price Sale price $5.49 Unit price…" at bounding box center [279, 227] width 128 height 45
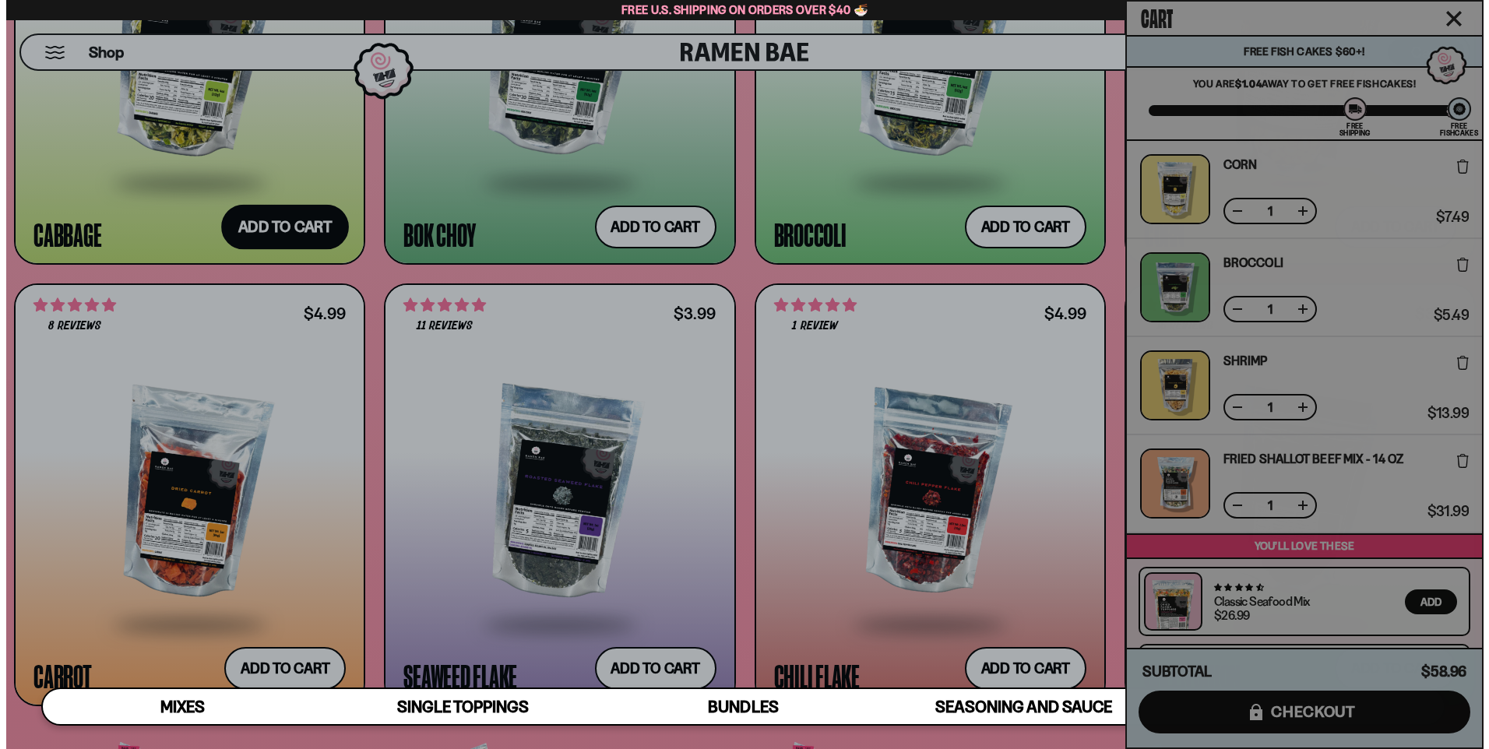
scroll to position [3253, 0]
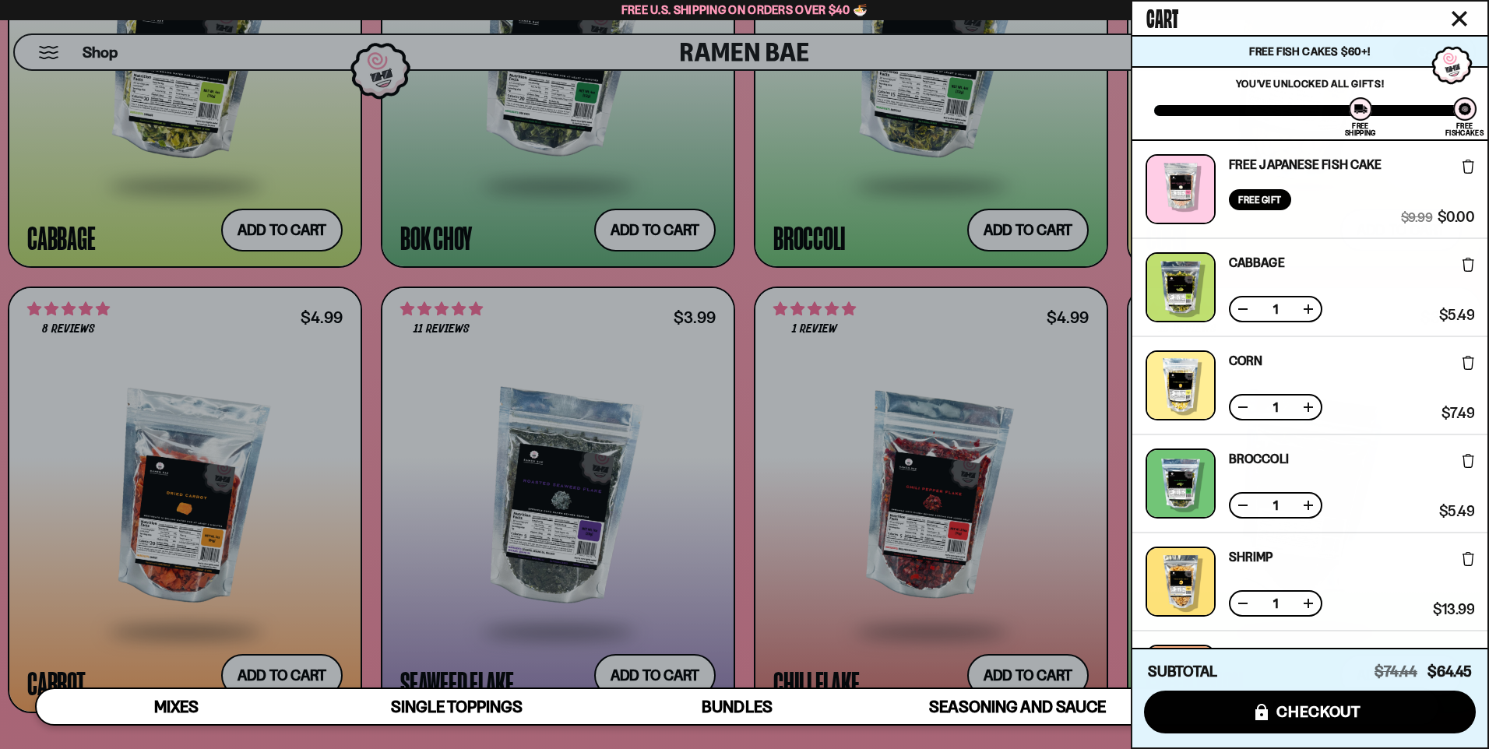
click at [761, 432] on div at bounding box center [744, 374] width 1489 height 749
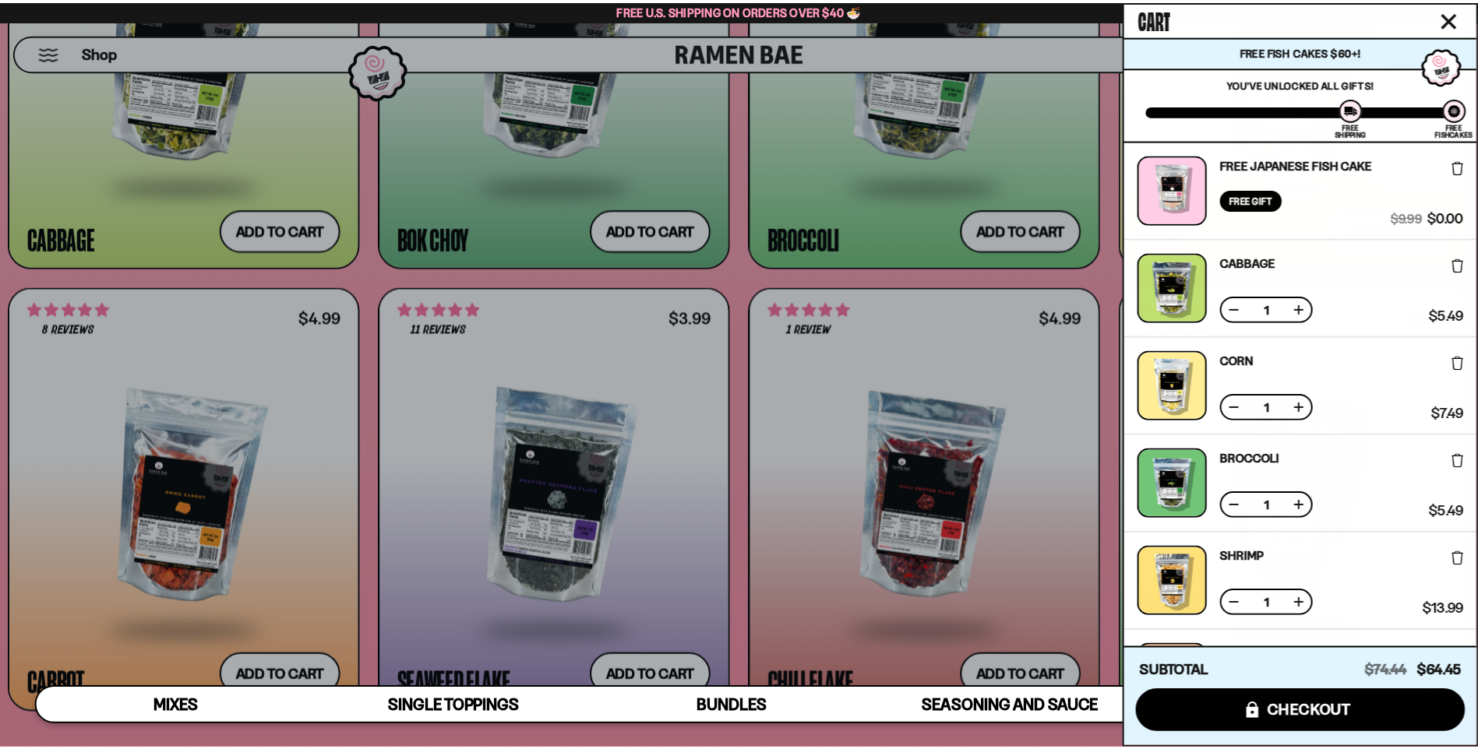
scroll to position [3232, 0]
